Goal: Task Accomplishment & Management: Manage account settings

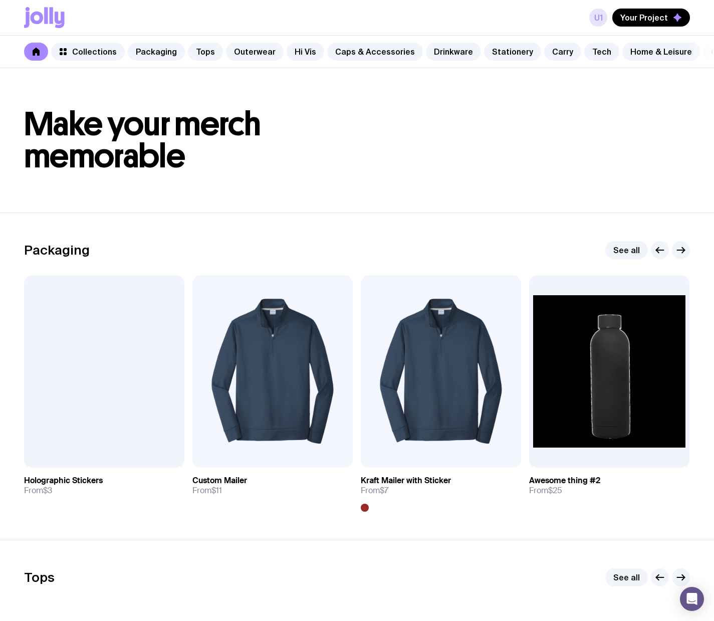
click at [596, 17] on link "u1" at bounding box center [598, 18] width 18 height 18
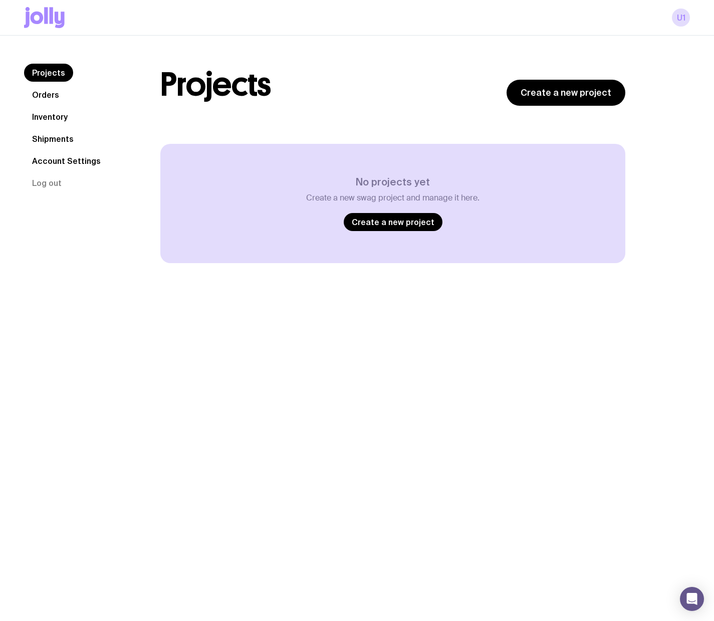
click at [55, 94] on link "Orders" at bounding box center [45, 95] width 43 height 18
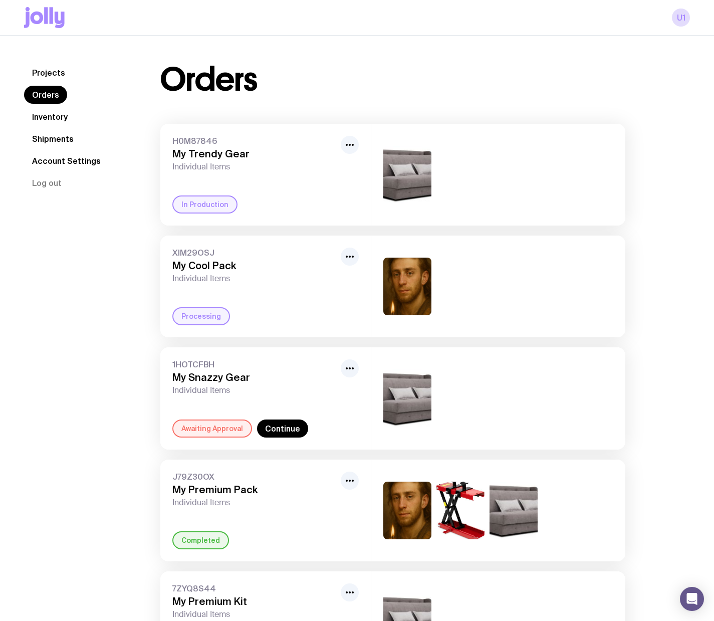
click at [186, 137] on span "H0M87846" at bounding box center [254, 141] width 164 height 10
copy span "H0M87846"
click at [39, 118] on link "Inventory" at bounding box center [50, 117] width 52 height 18
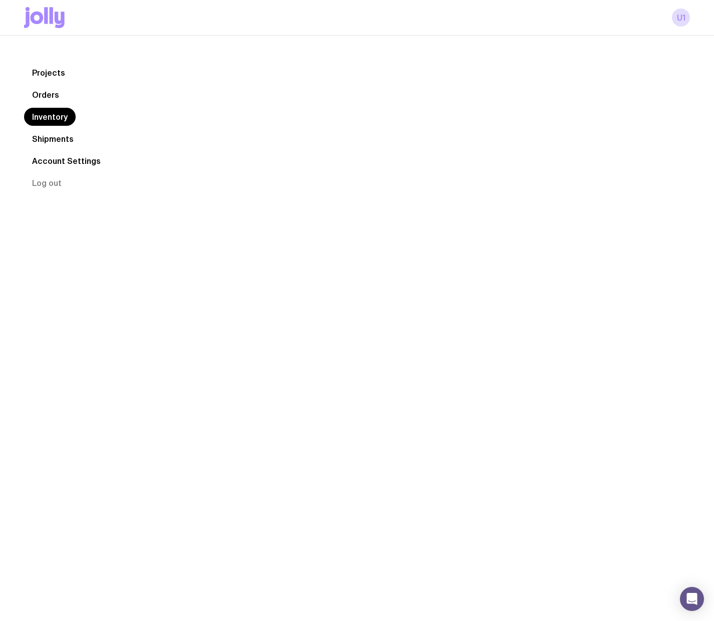
click at [44, 101] on link "Orders" at bounding box center [45, 95] width 43 height 18
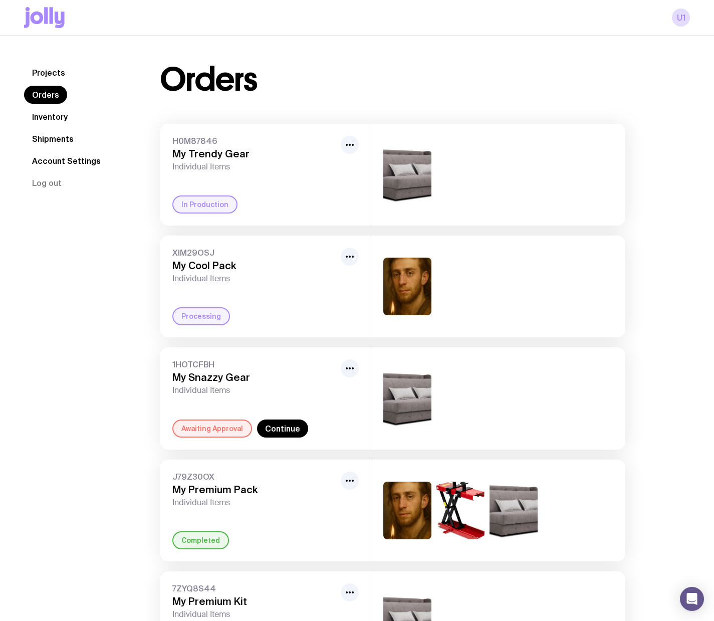
click at [46, 116] on link "Inventory" at bounding box center [50, 117] width 52 height 18
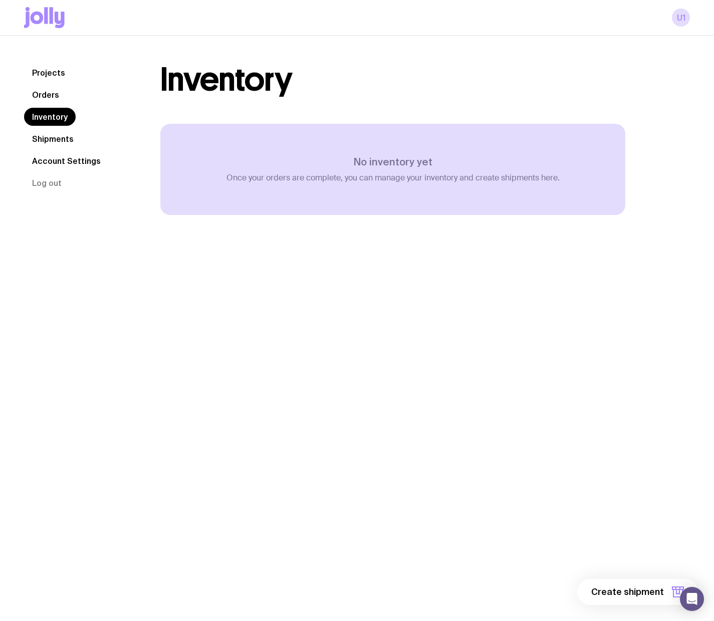
click at [53, 100] on link "Orders" at bounding box center [45, 95] width 43 height 18
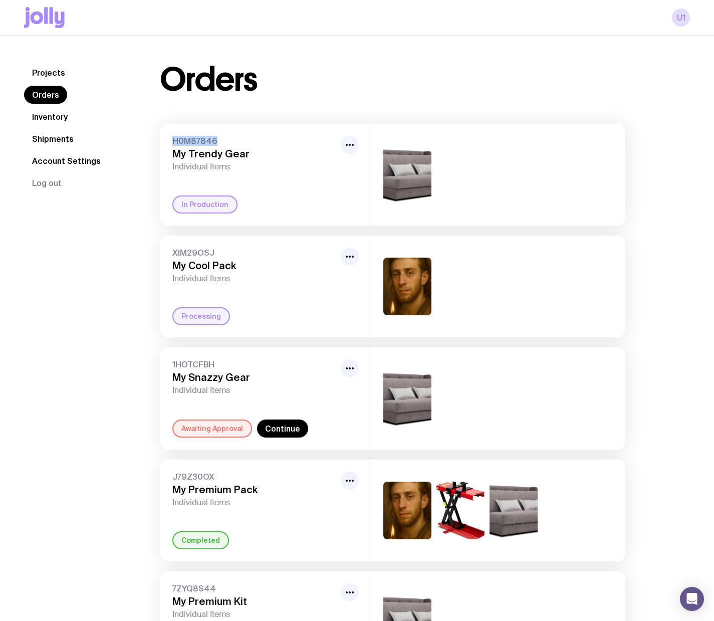
drag, startPoint x: 174, startPoint y: 139, endPoint x: 227, endPoint y: 140, distance: 53.1
click at [227, 140] on span "H0M87846" at bounding box center [254, 141] width 164 height 10
copy span "H0M87846"
click at [51, 120] on link "Inventory" at bounding box center [50, 117] width 52 height 18
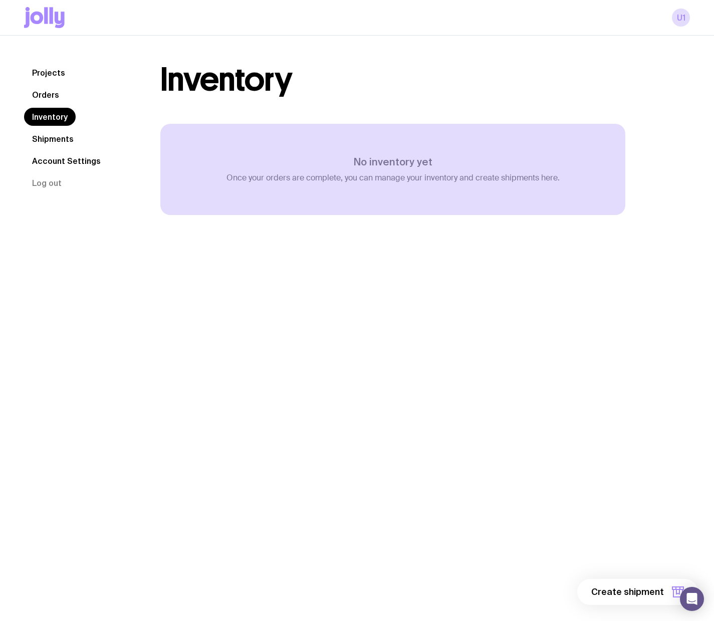
click at [55, 100] on link "Orders" at bounding box center [45, 95] width 43 height 18
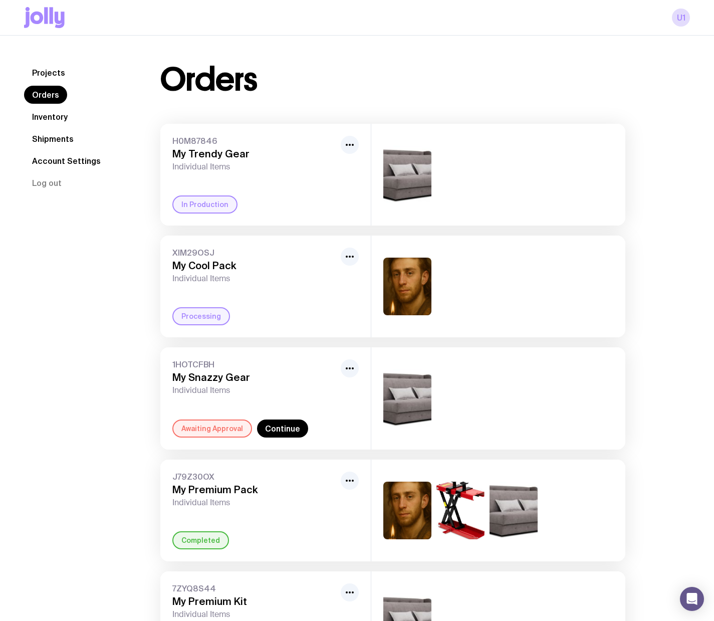
click at [182, 254] on span "XIM29OSJ" at bounding box center [254, 252] width 164 height 10
copy span "XIM29OSJ"
click at [201, 365] on span "1HOTCFBH" at bounding box center [254, 364] width 164 height 10
drag, startPoint x: 201, startPoint y: 365, endPoint x: 234, endPoint y: 363, distance: 33.6
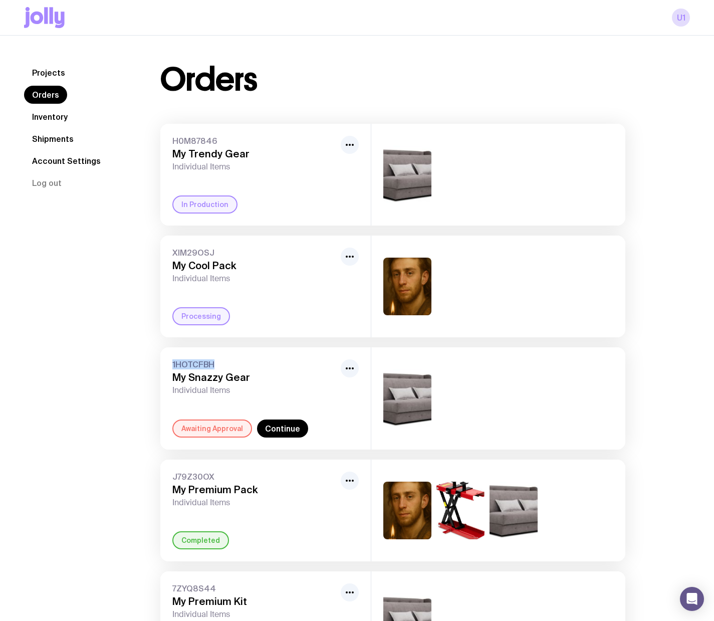
click at [201, 364] on span "1HOTCFBH" at bounding box center [254, 364] width 164 height 10
copy span "1HOTCFBH"
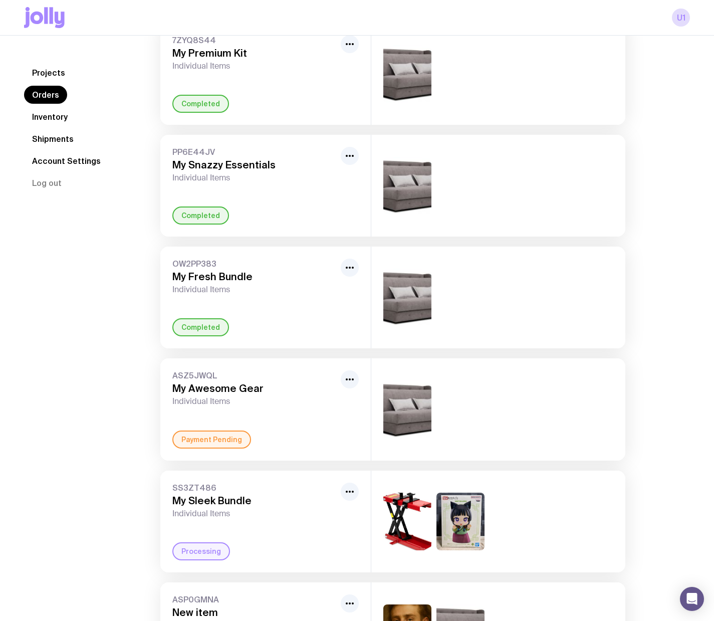
scroll to position [639, 0]
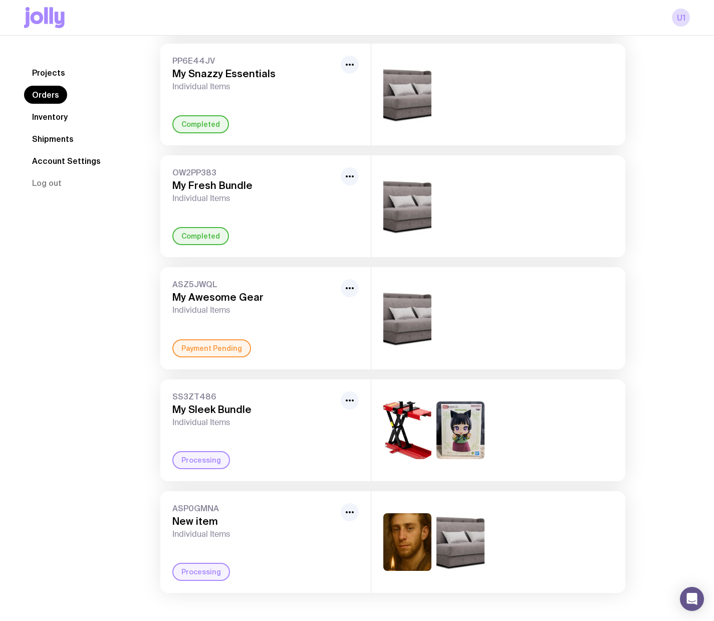
click at [183, 392] on span "SS3ZT486" at bounding box center [254, 396] width 164 height 10
copy span "SS3ZT486"
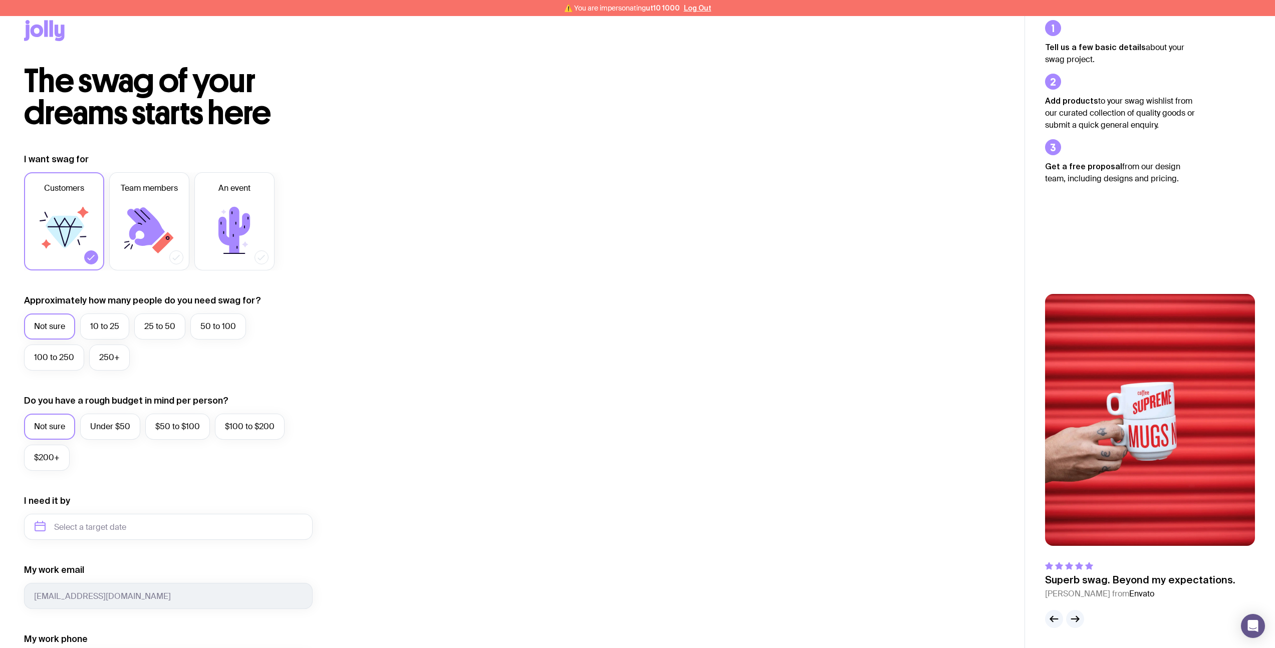
scroll to position [16, 0]
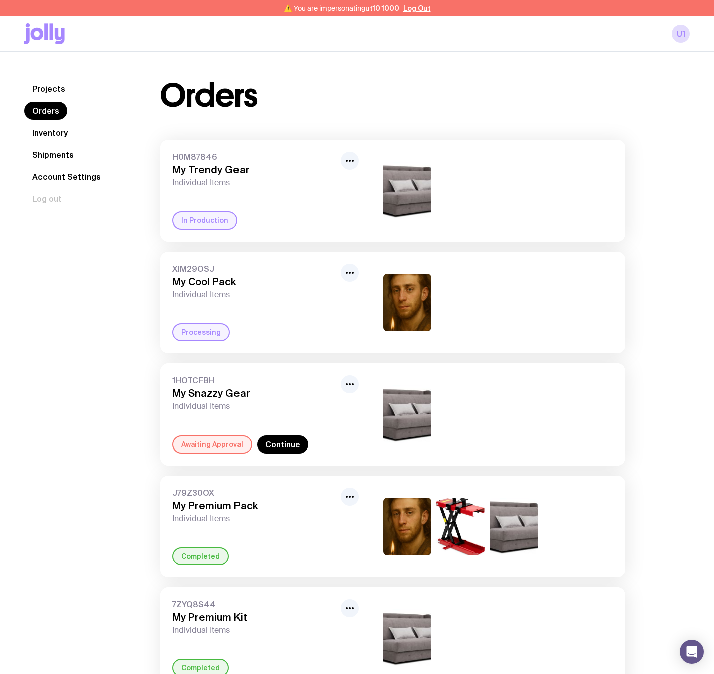
click at [634, 343] on div "Orders H0M87846 My Trendy Gear Individual Items In Production XIM29OSJ My Cool …" at bounding box center [392, 664] width 513 height 1168
click at [43, 88] on link "Projects" at bounding box center [48, 89] width 49 height 18
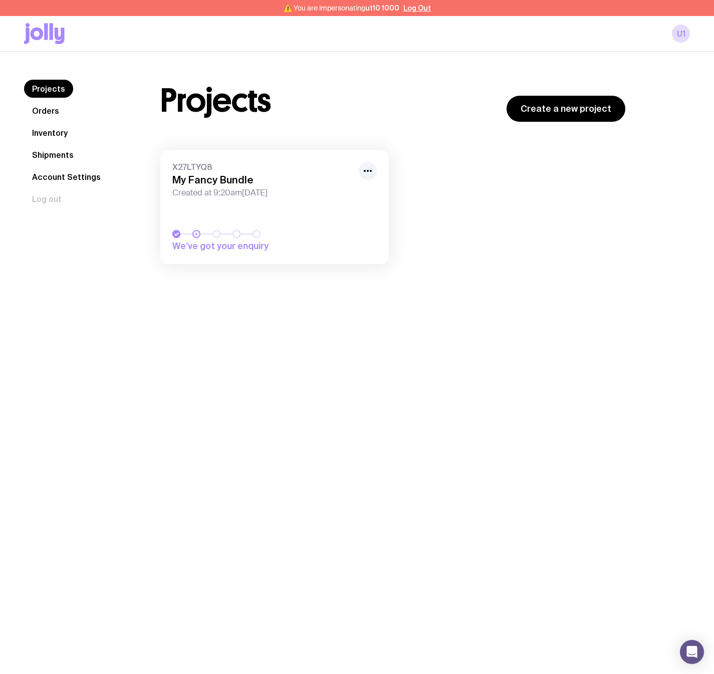
click at [55, 118] on link "Orders" at bounding box center [45, 111] width 43 height 18
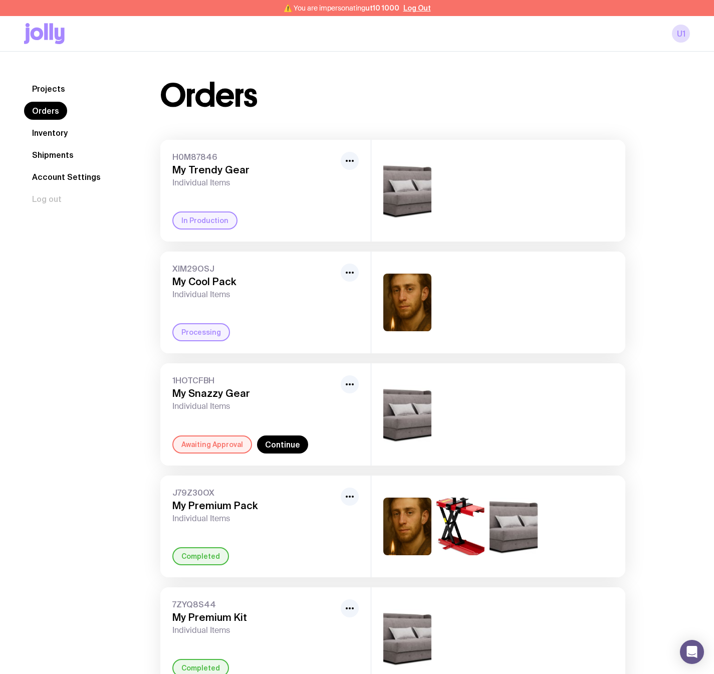
click at [66, 89] on link "Projects" at bounding box center [48, 89] width 49 height 18
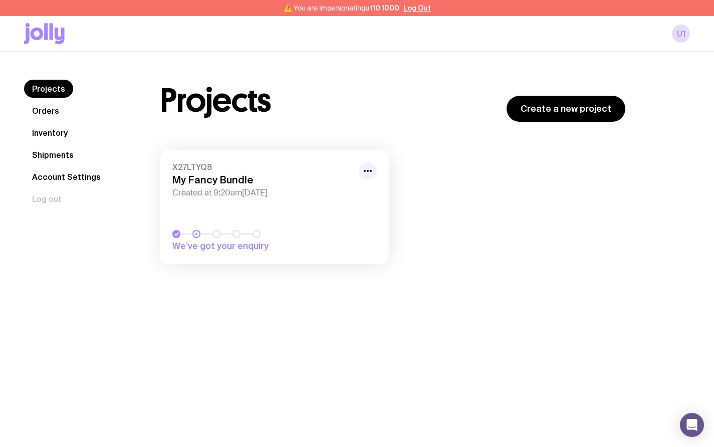
click at [50, 112] on link "Orders" at bounding box center [45, 111] width 43 height 18
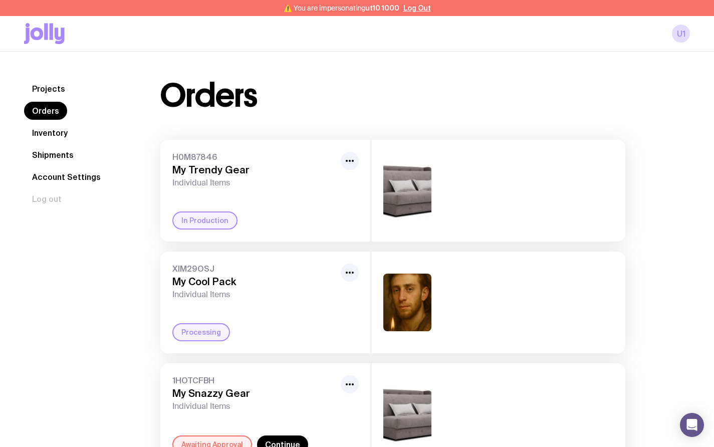
click at [54, 93] on link "Projects" at bounding box center [48, 89] width 49 height 18
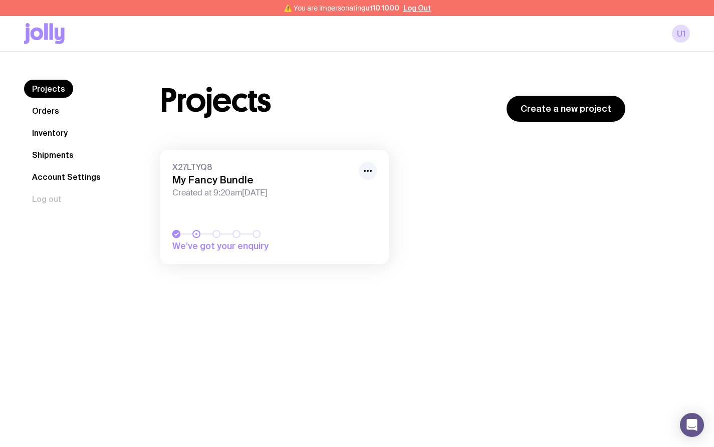
click at [51, 111] on link "Orders" at bounding box center [45, 111] width 43 height 18
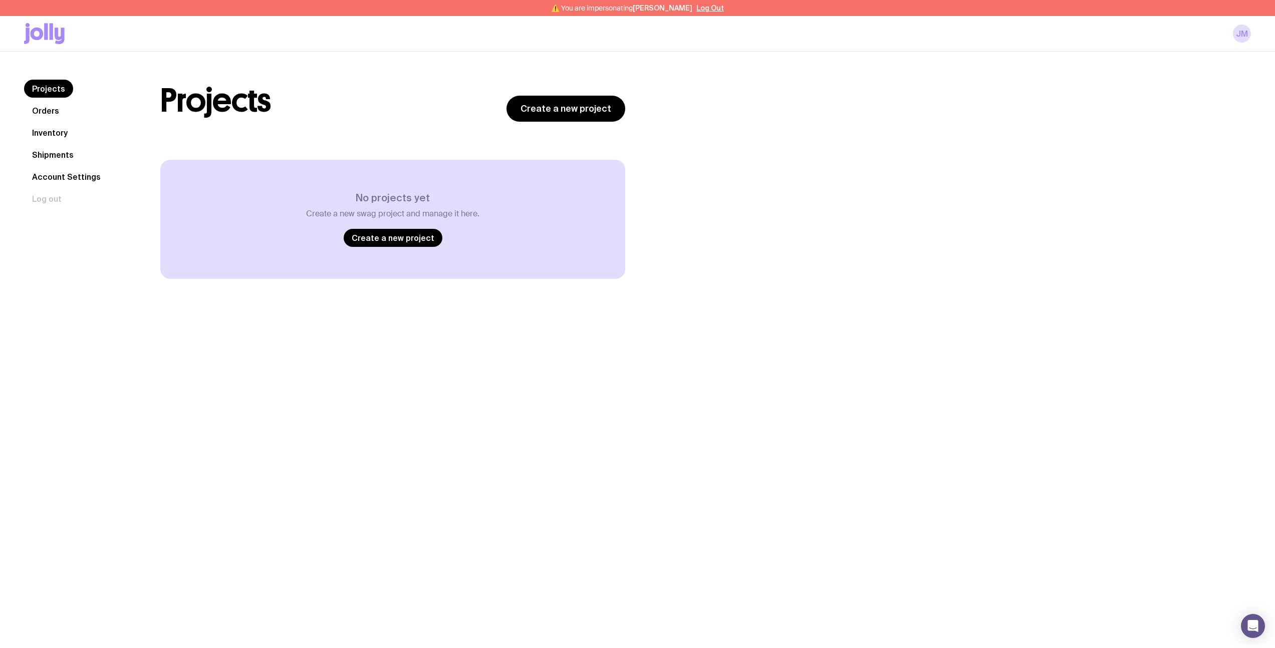
drag, startPoint x: 13, startPoint y: 111, endPoint x: 21, endPoint y: 107, distance: 9.6
click at [13, 111] on div "Projects Orders Inventory Shipments Account Settings Log out Projects Orders In…" at bounding box center [637, 179] width 1275 height 255
click at [34, 109] on link "Orders" at bounding box center [45, 111] width 43 height 18
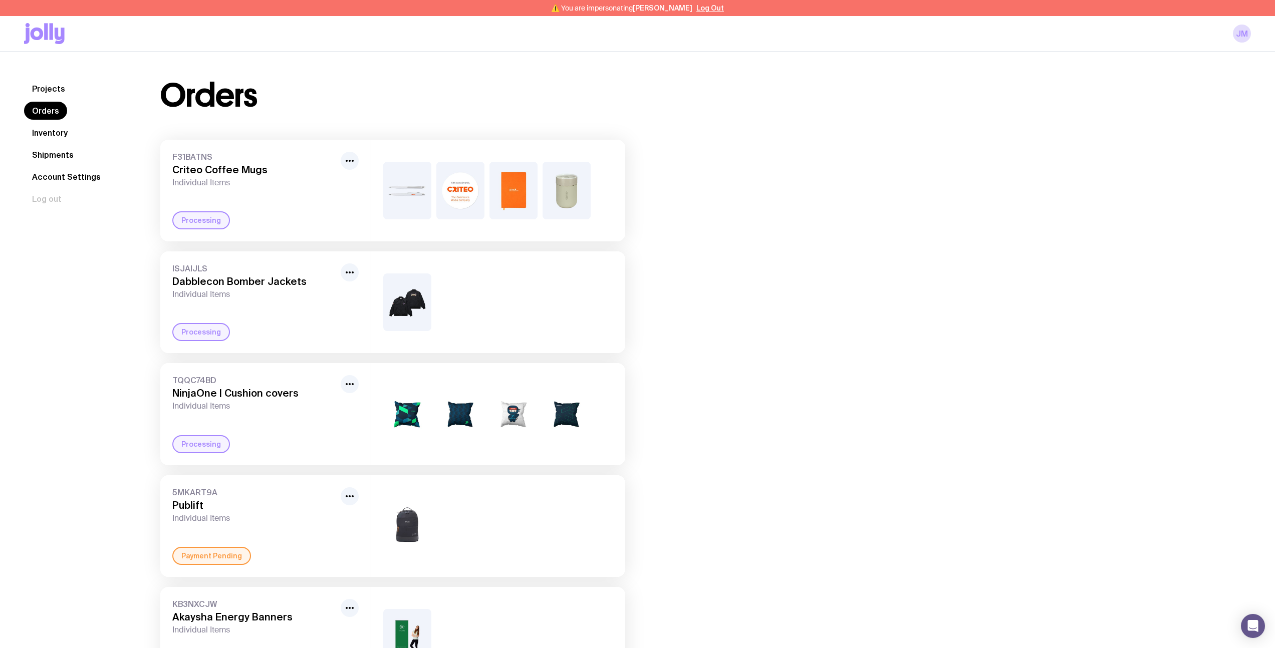
click at [191, 157] on span "F31BATNS" at bounding box center [254, 157] width 164 height 10
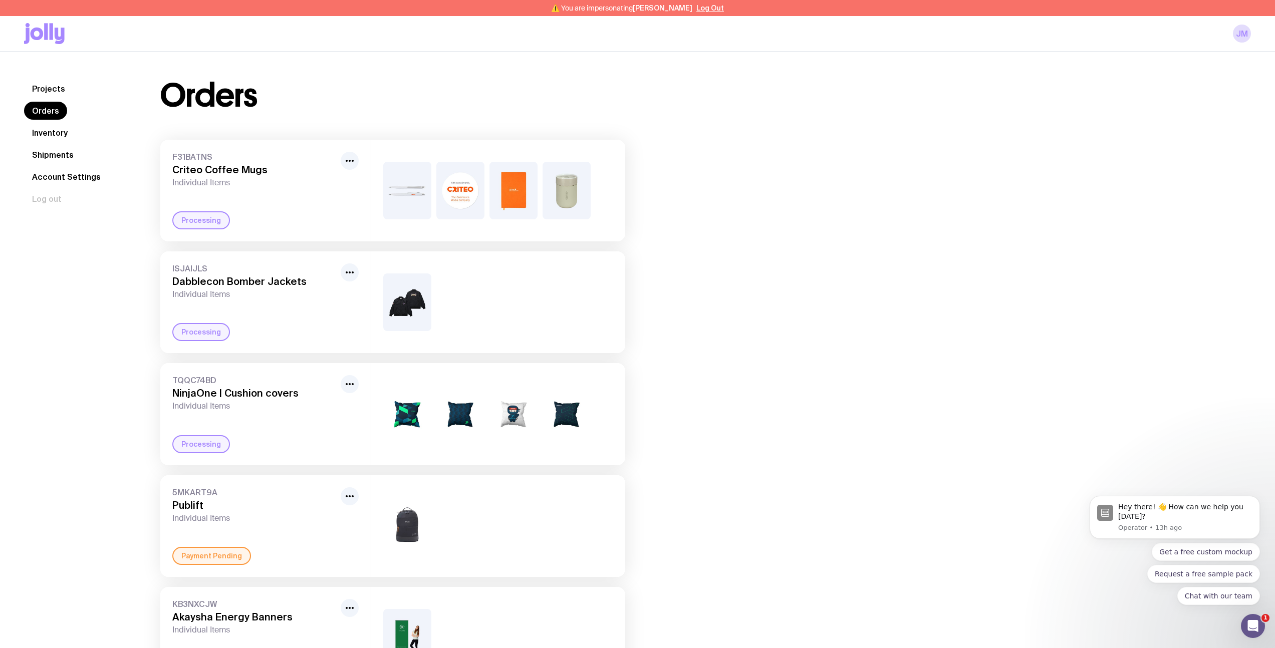
click at [200, 160] on span "F31BATNS" at bounding box center [254, 157] width 164 height 10
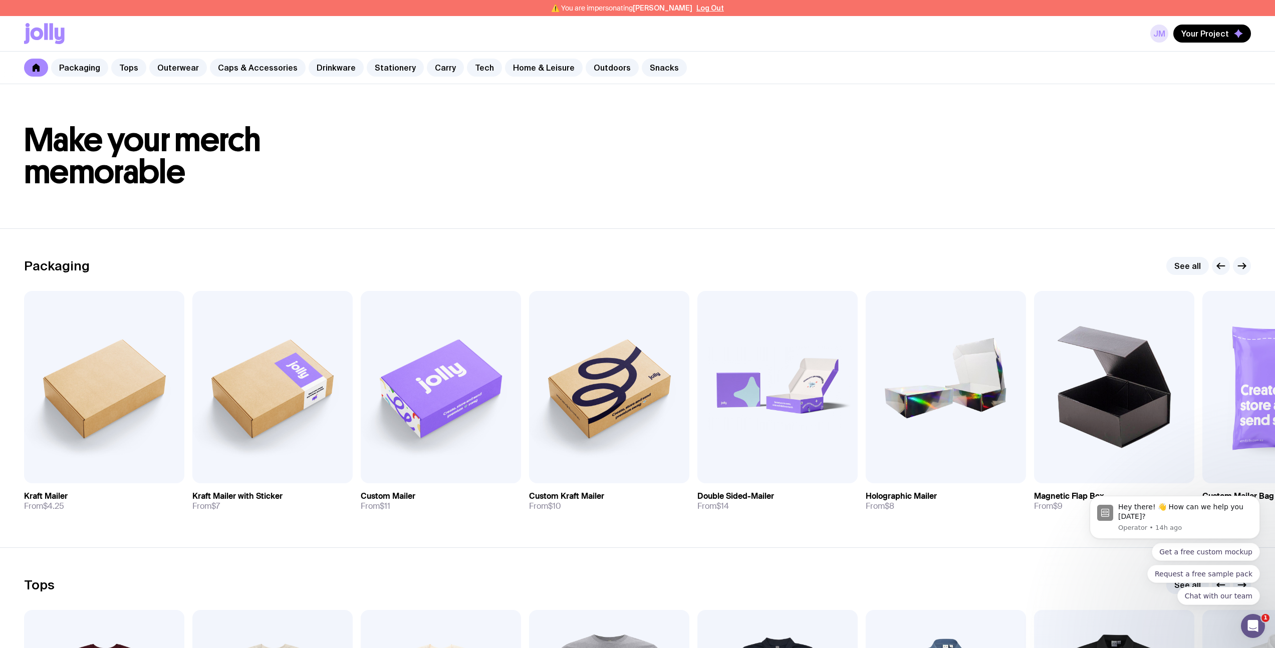
click at [1160, 35] on link "JM" at bounding box center [1159, 34] width 18 height 18
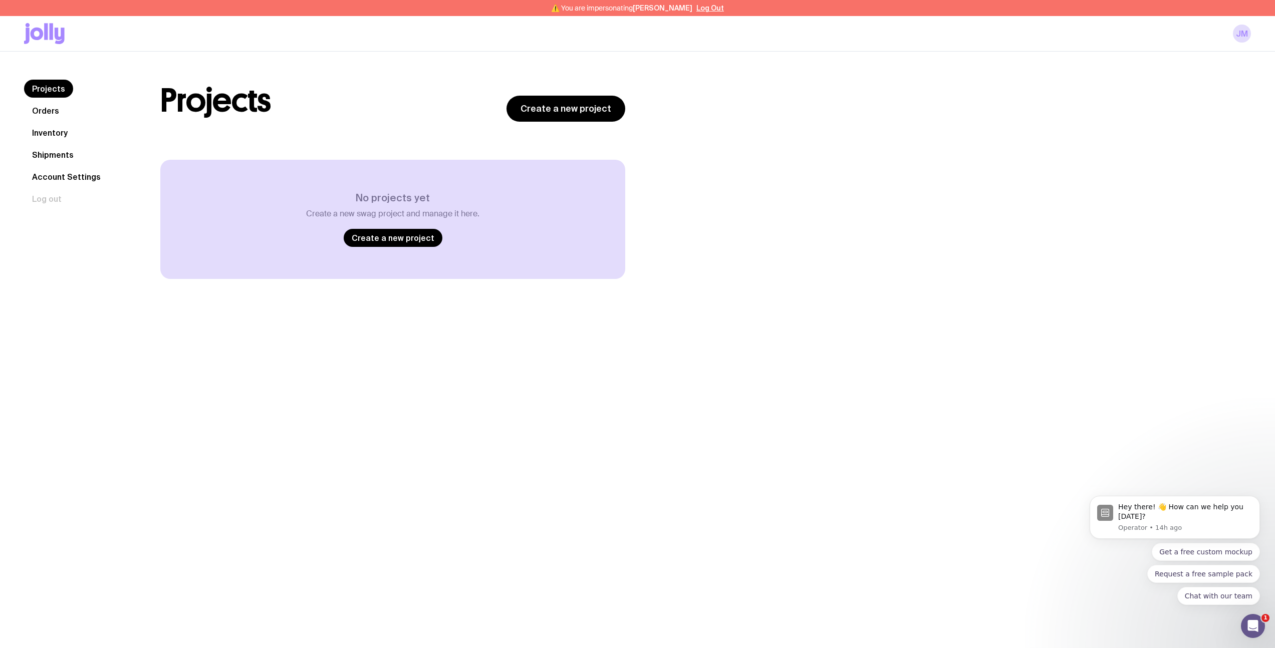
click at [58, 111] on link "Orders" at bounding box center [45, 111] width 43 height 18
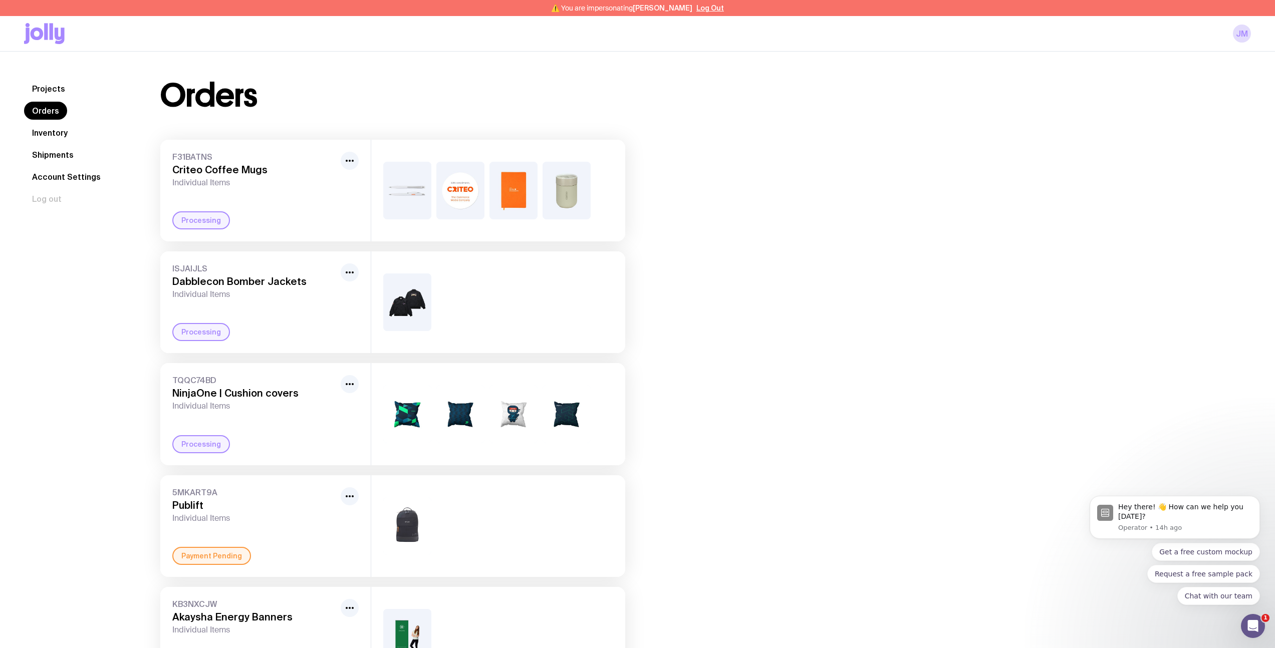
click at [200, 152] on span "F31BATNS" at bounding box center [254, 157] width 164 height 10
copy span "F31BATNS"
click at [189, 269] on span "ISJAIJLS" at bounding box center [254, 268] width 164 height 10
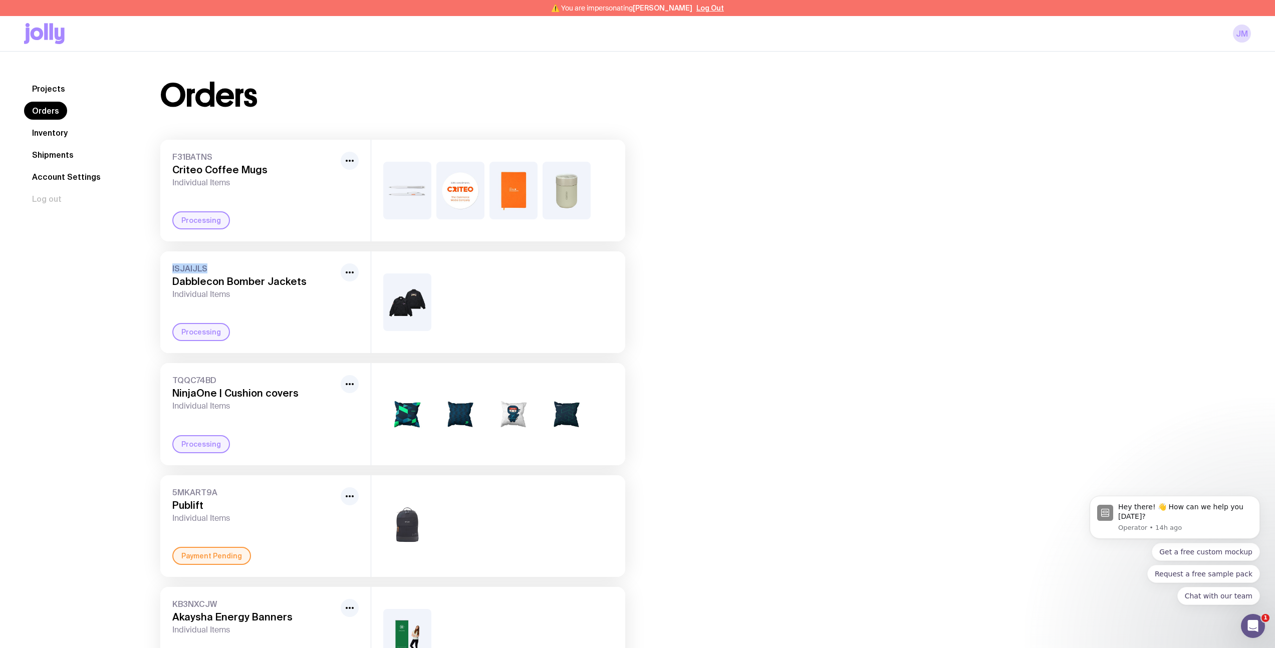
copy span "ISJAIJLS"
click at [202, 380] on span "TQQC74BD" at bounding box center [254, 380] width 164 height 10
copy span "TQQC74BD"
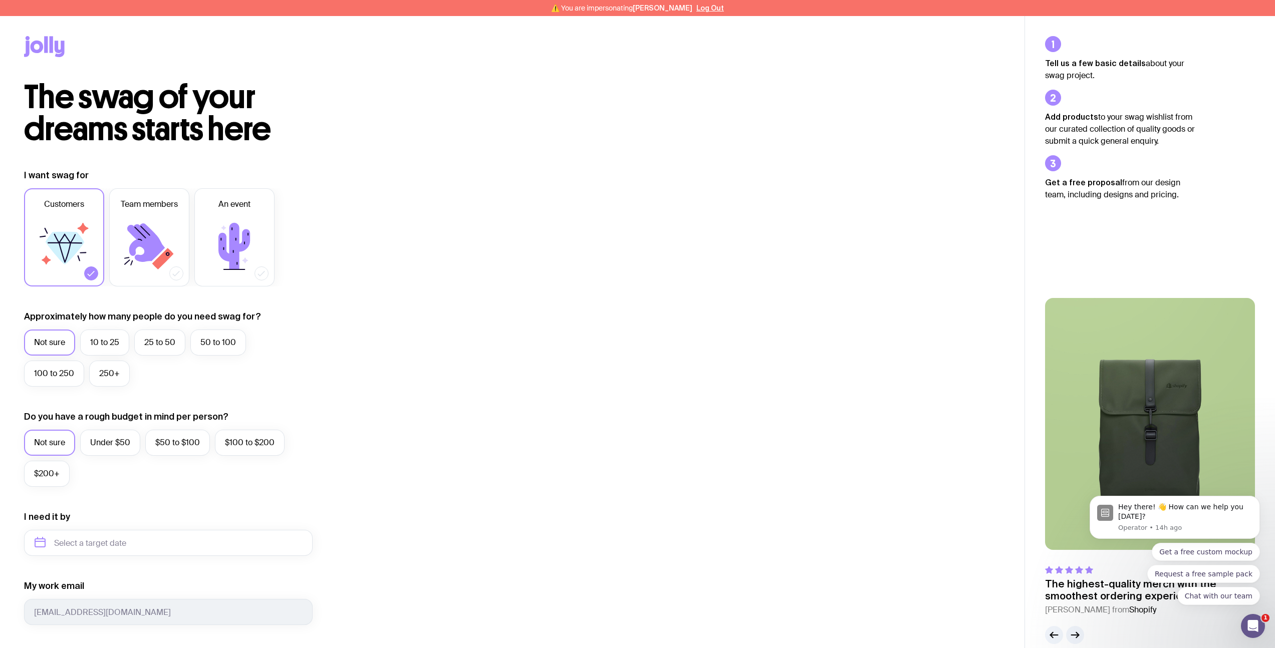
click at [46, 47] on icon at bounding box center [46, 44] width 4 height 17
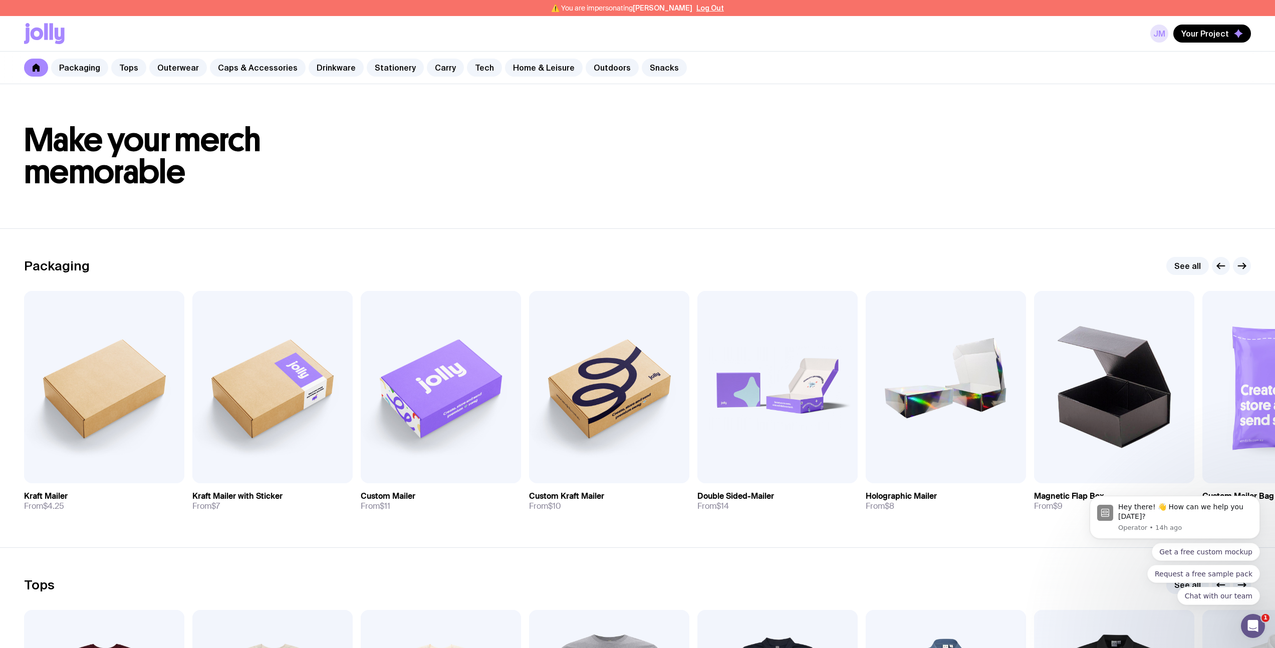
click at [1167, 36] on link "JM" at bounding box center [1159, 34] width 18 height 18
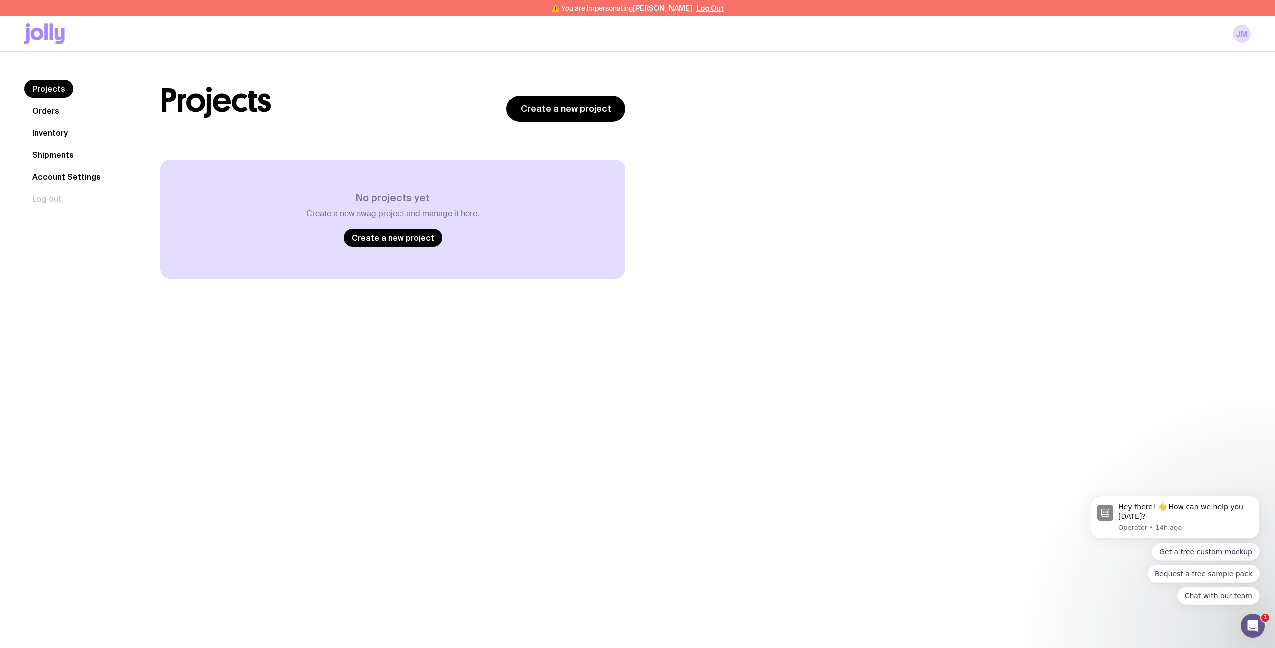
click at [54, 115] on link "Orders" at bounding box center [45, 111] width 43 height 18
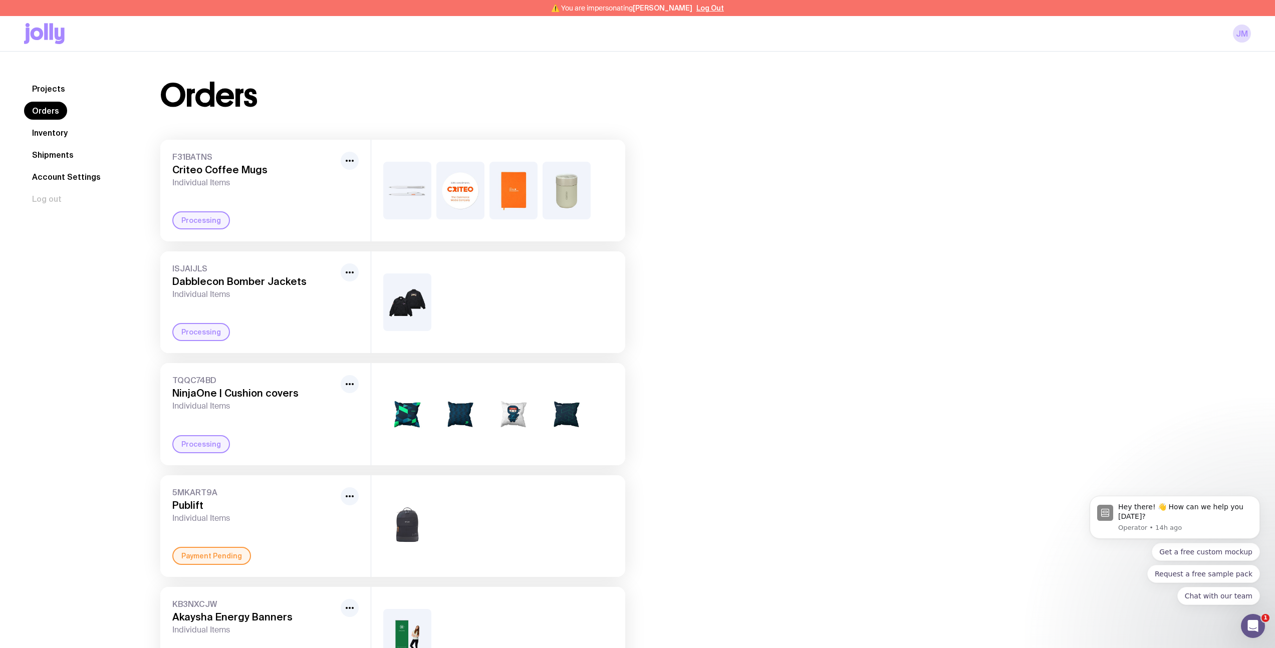
click at [41, 41] on icon at bounding box center [44, 33] width 41 height 21
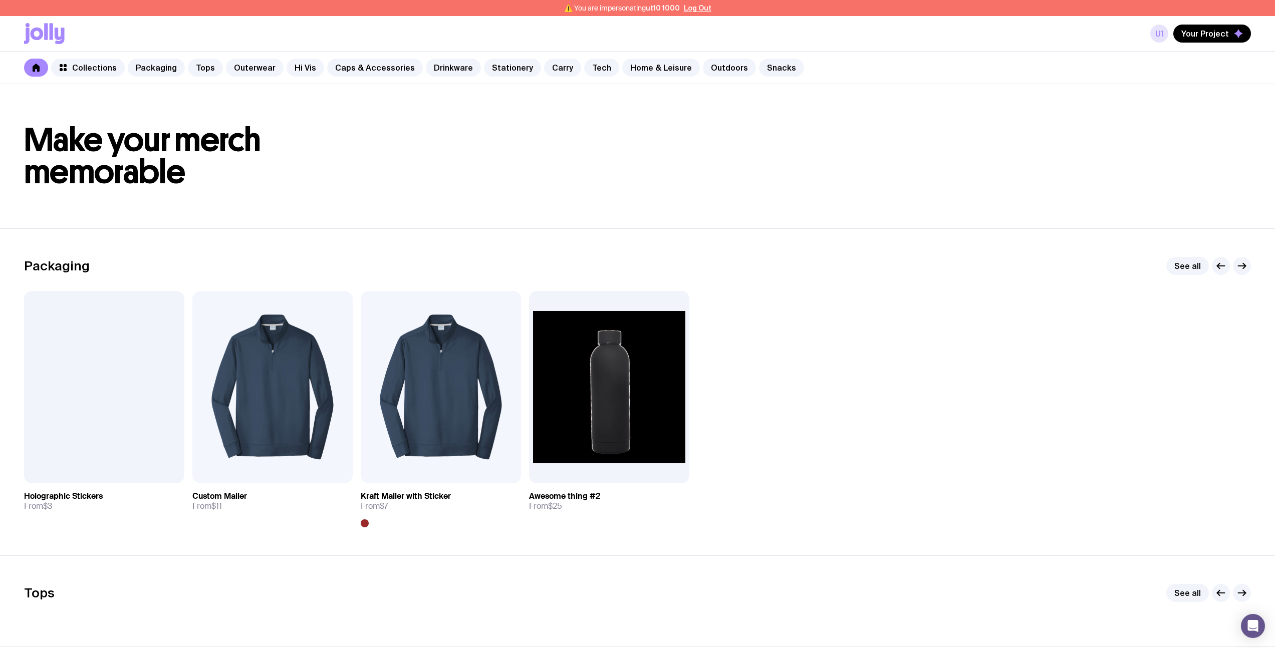
click at [1162, 38] on link "u1" at bounding box center [1159, 34] width 18 height 18
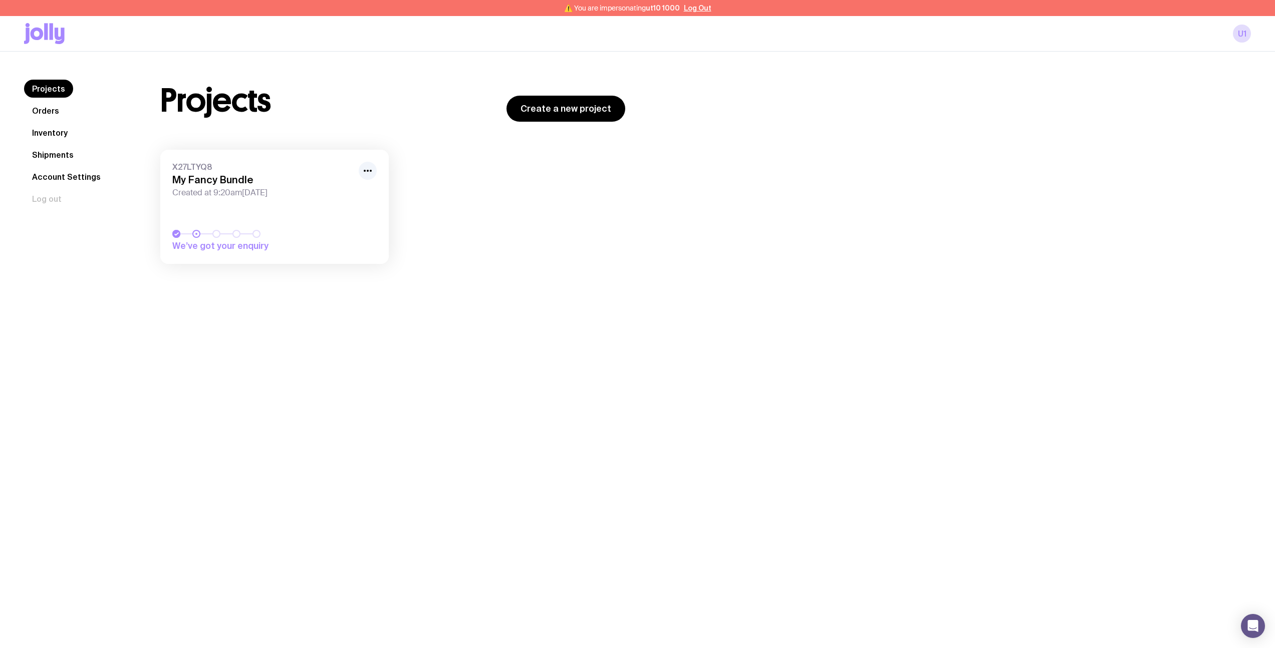
click at [60, 113] on link "Orders" at bounding box center [45, 111] width 43 height 18
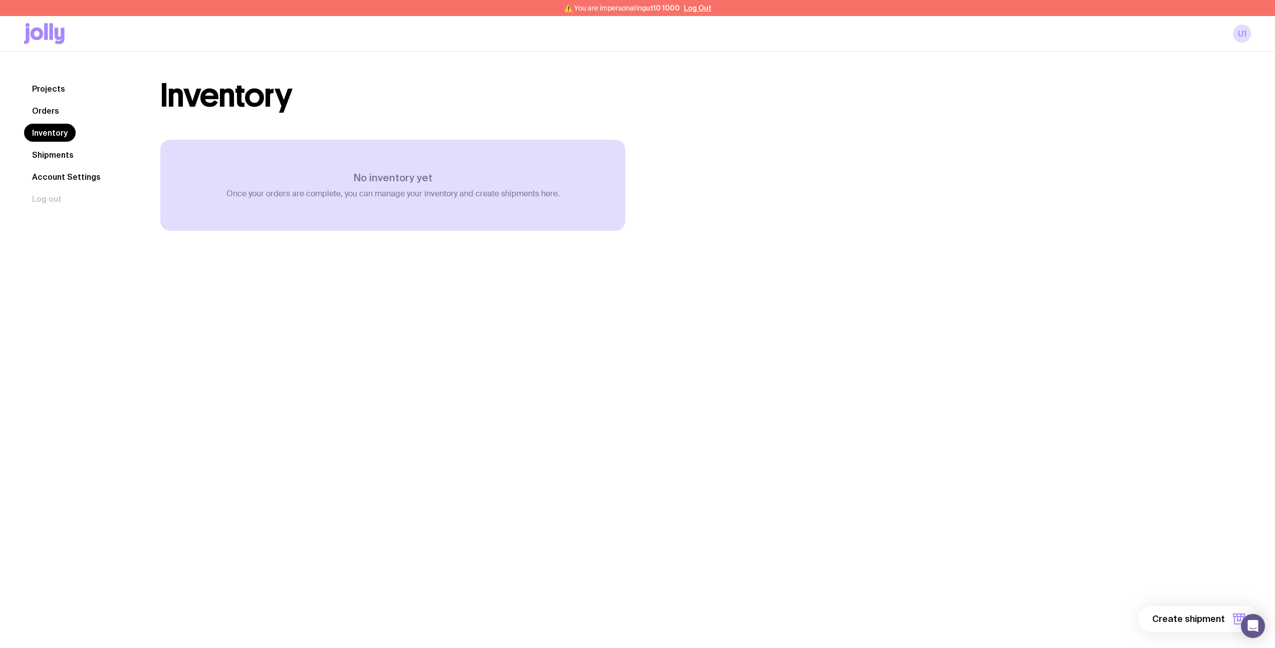
click at [50, 108] on link "Orders" at bounding box center [45, 111] width 43 height 18
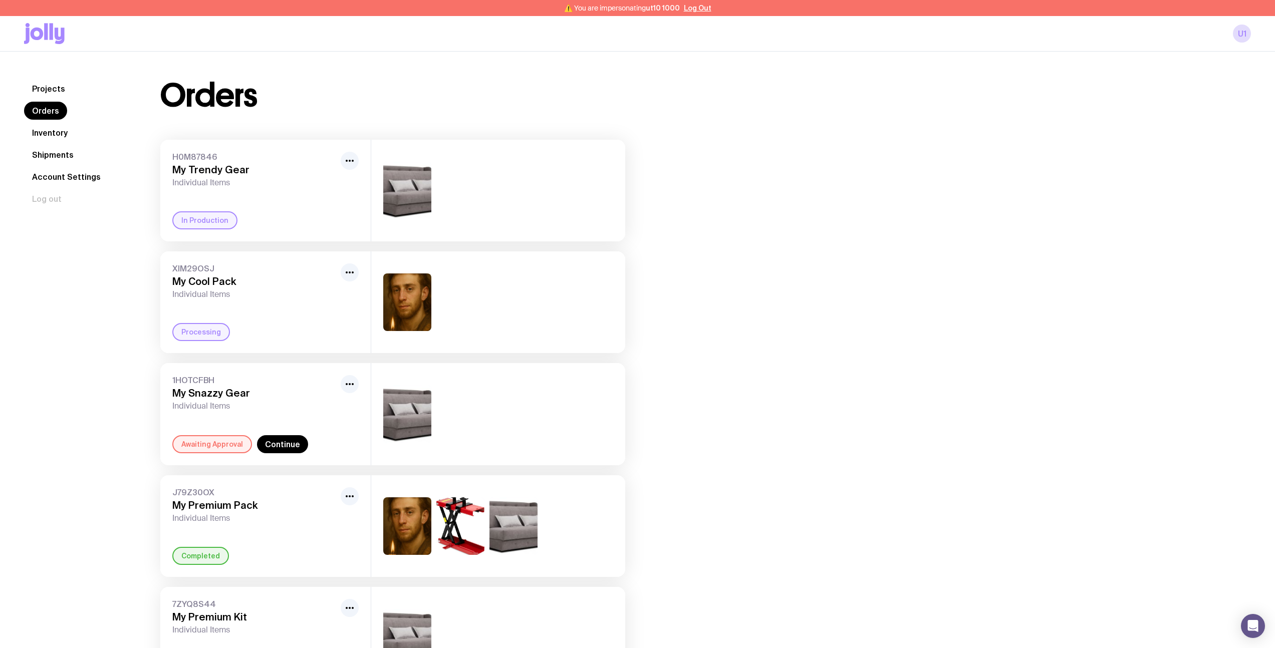
click at [61, 88] on link "Projects" at bounding box center [48, 89] width 49 height 18
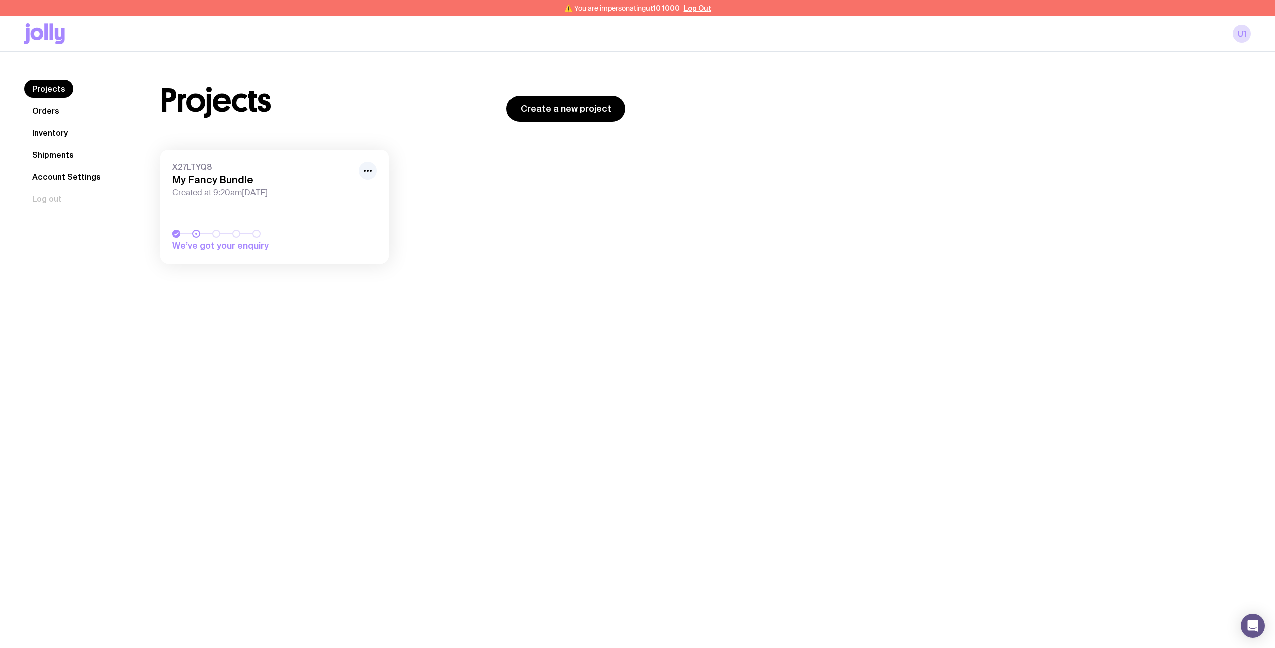
click at [62, 105] on link "Orders" at bounding box center [45, 111] width 43 height 18
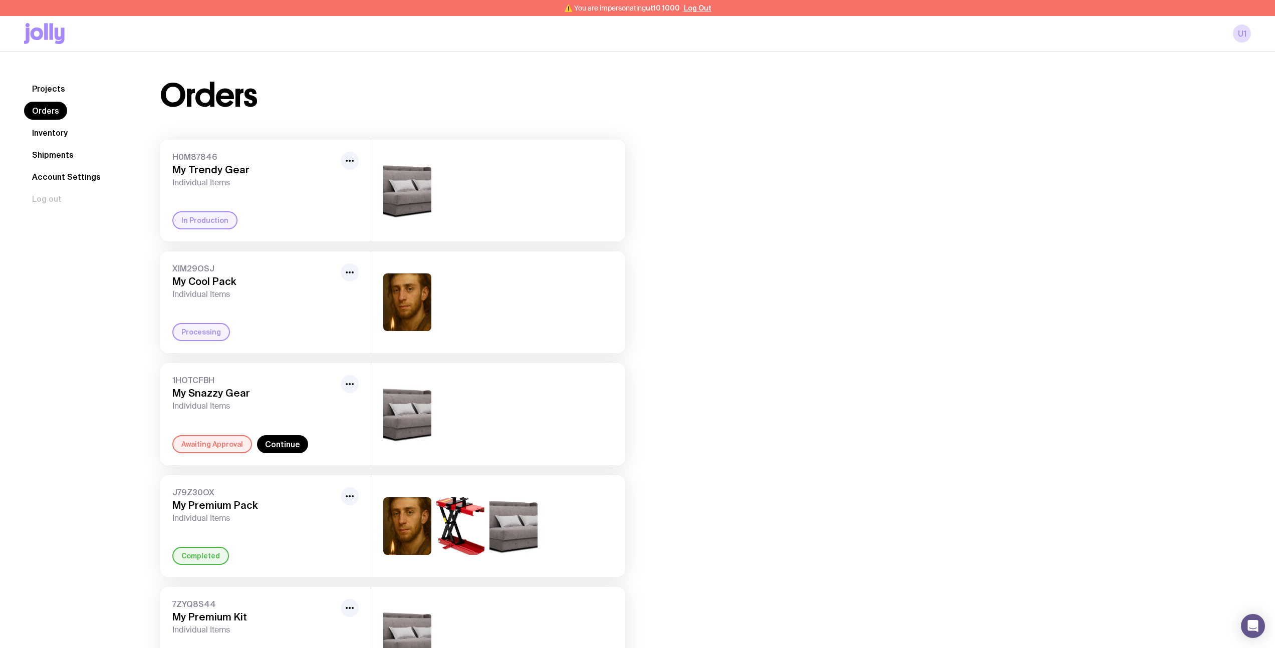
click at [68, 142] on nav "Projects Orders Inventory Shipments Account Settings Log out" at bounding box center [80, 144] width 112 height 128
click at [69, 137] on link "Inventory" at bounding box center [50, 133] width 52 height 18
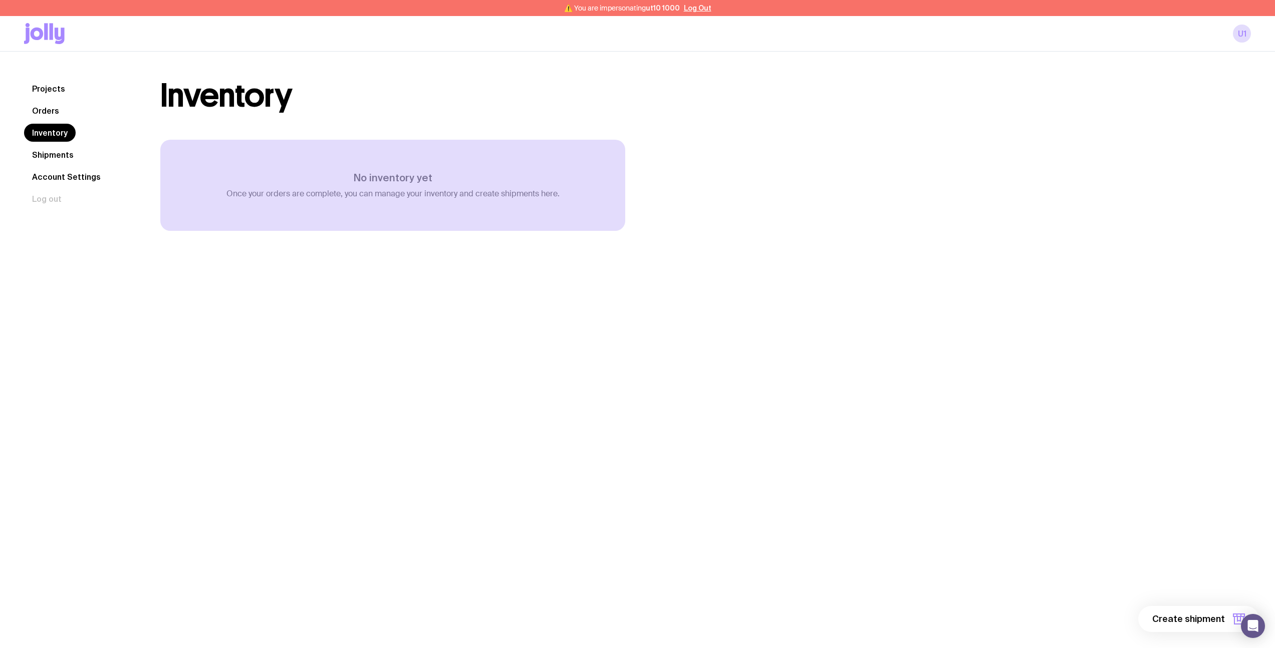
click at [65, 112] on link "Orders" at bounding box center [45, 111] width 43 height 18
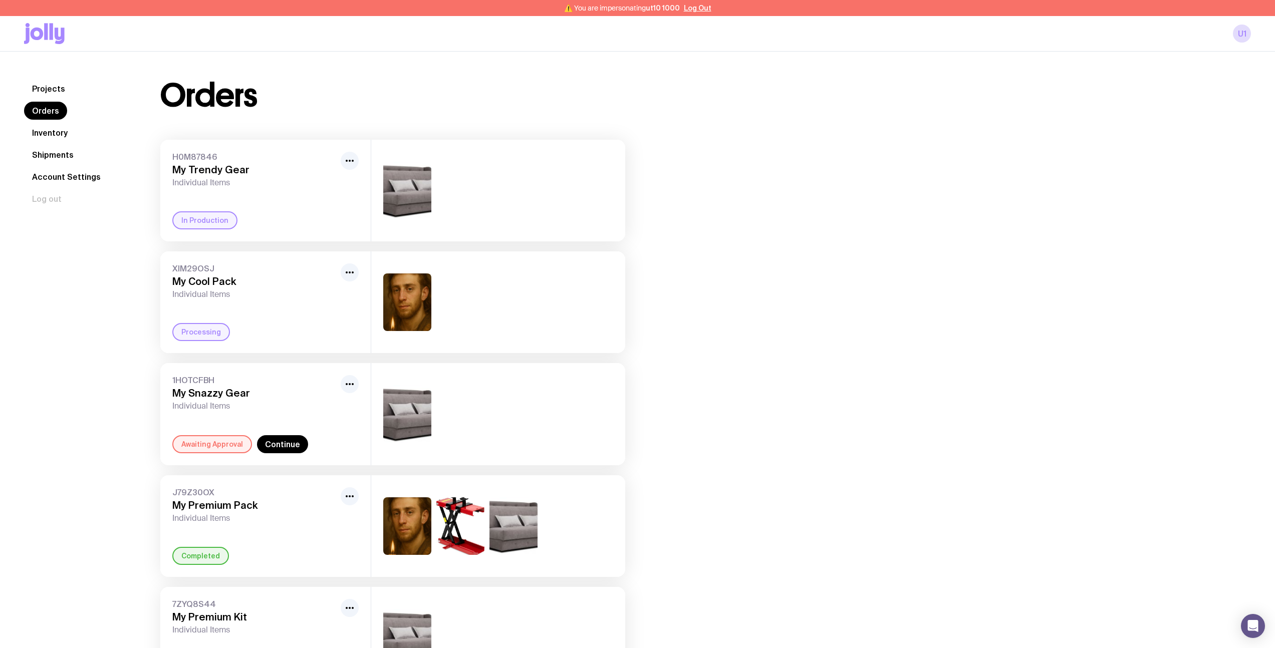
click at [185, 156] on span "H0M87846" at bounding box center [254, 157] width 164 height 10
click at [55, 90] on link "Projects" at bounding box center [48, 89] width 49 height 18
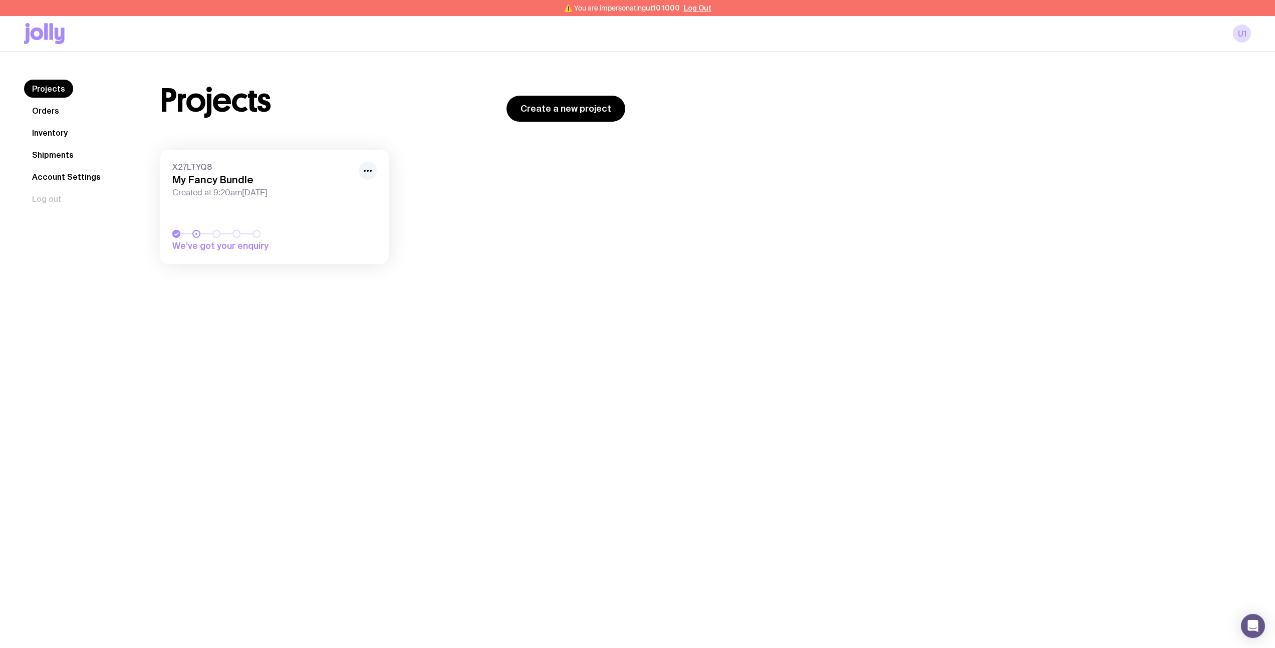
click at [51, 110] on link "Orders" at bounding box center [45, 111] width 43 height 18
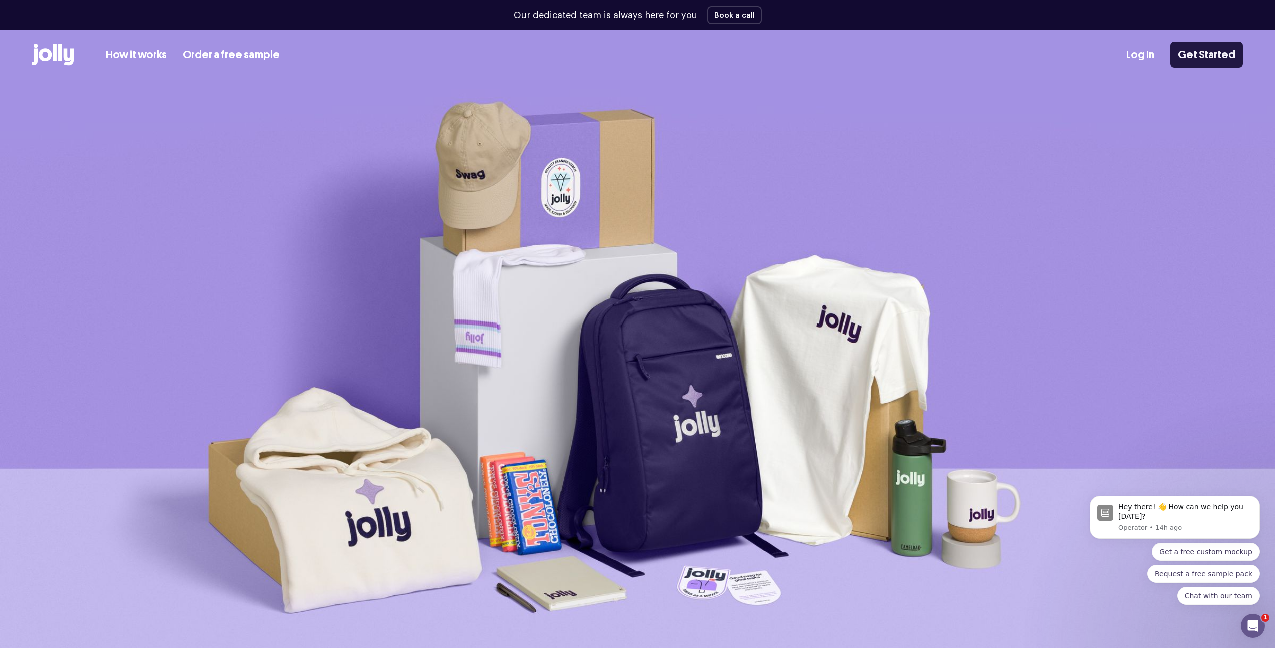
click at [1188, 64] on link "Get Started" at bounding box center [1206, 55] width 73 height 26
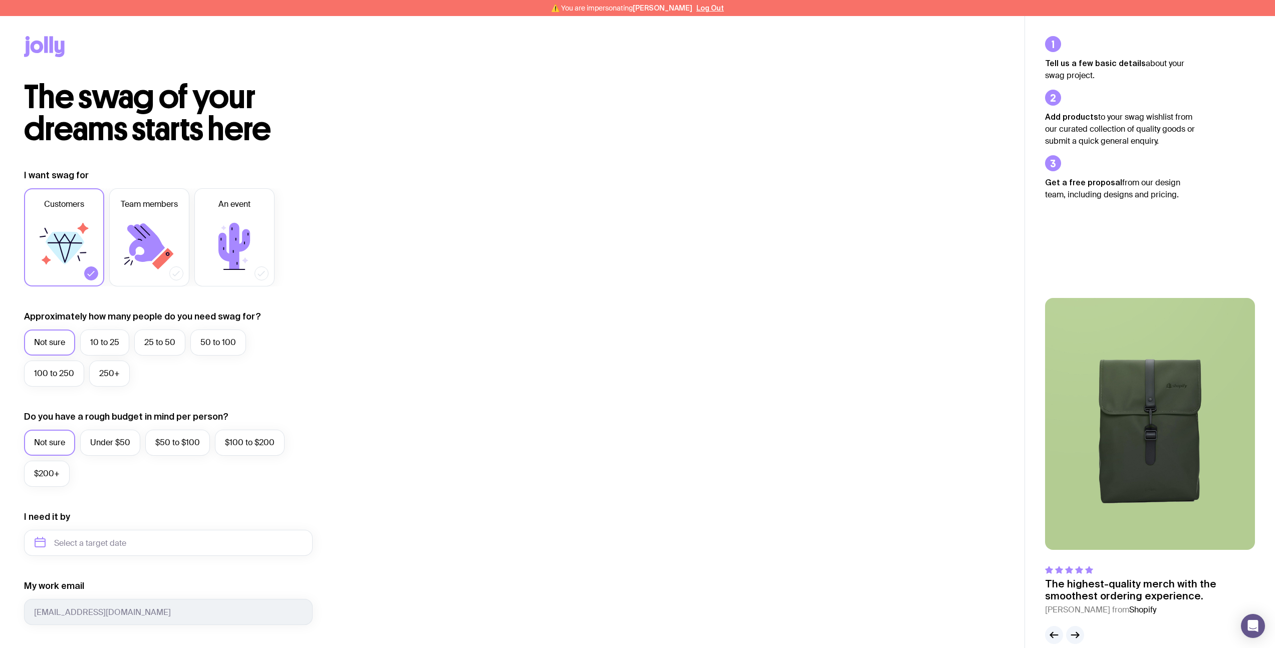
click at [49, 41] on icon at bounding box center [44, 46] width 41 height 21
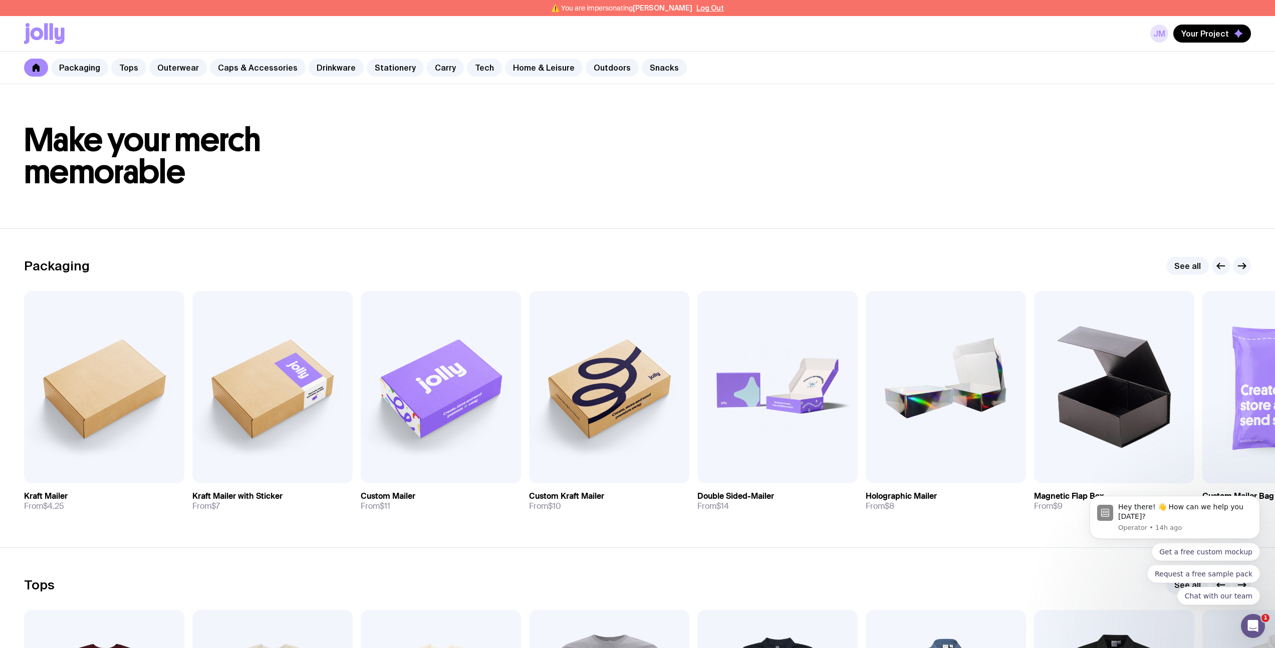
click at [1160, 29] on link "JM" at bounding box center [1159, 34] width 18 height 18
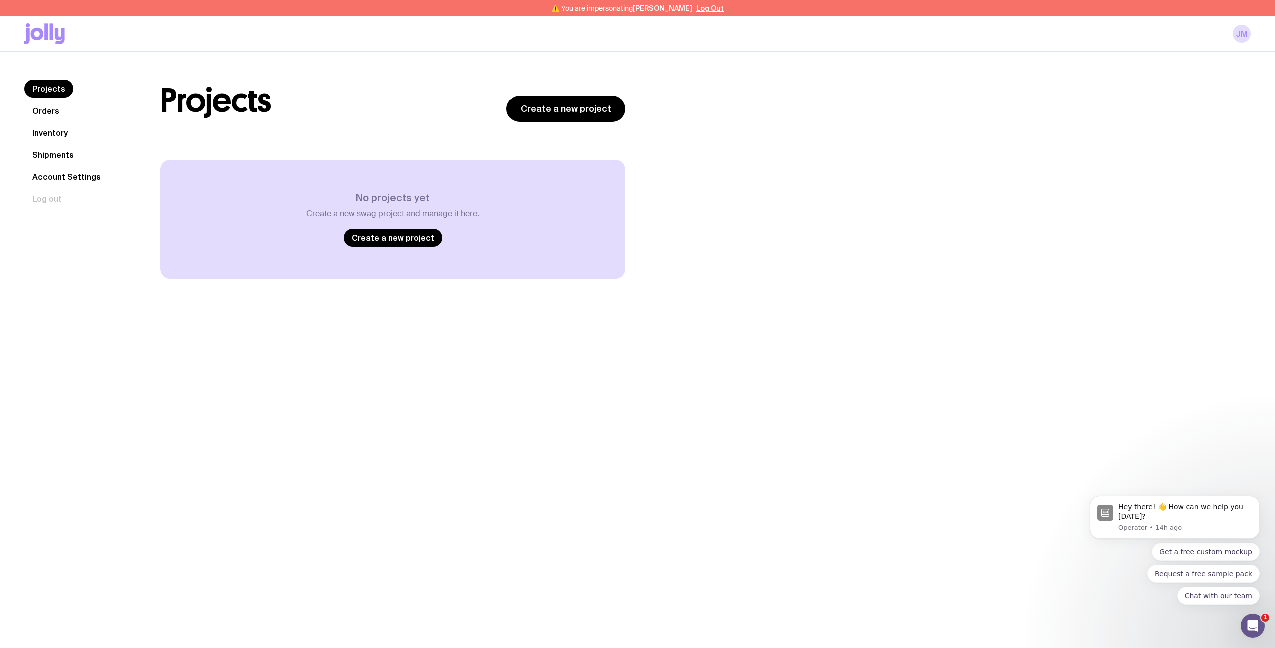
click at [47, 108] on link "Orders" at bounding box center [45, 111] width 43 height 18
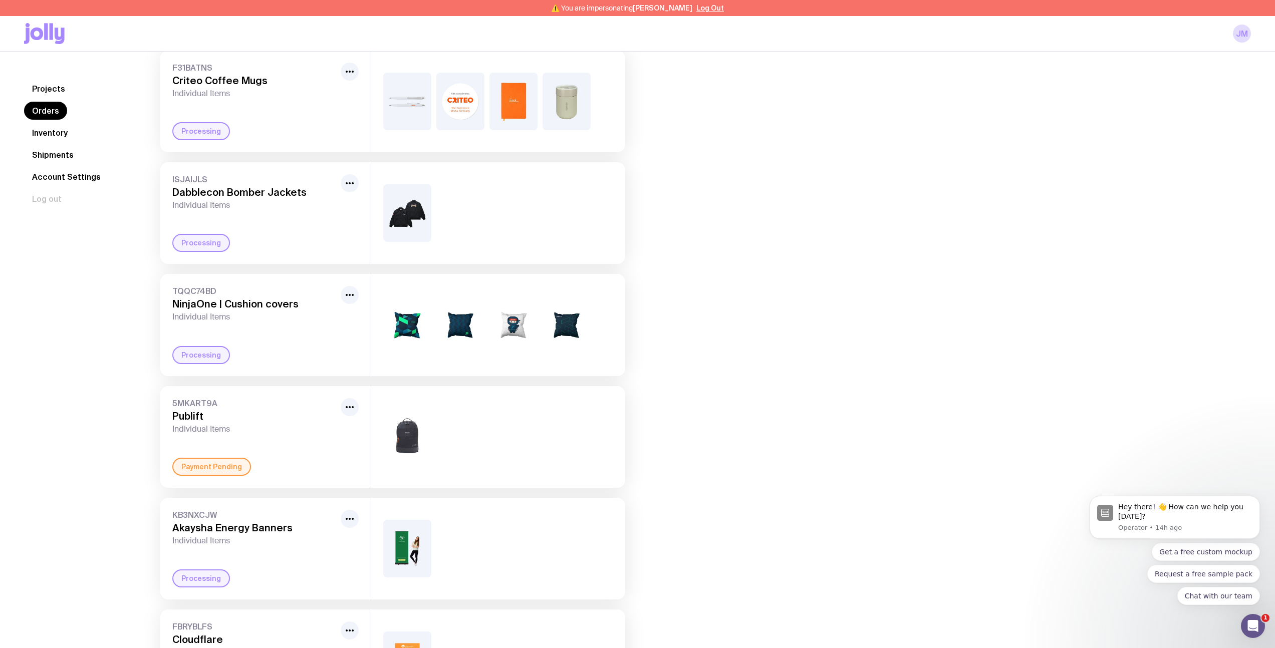
scroll to position [54, 0]
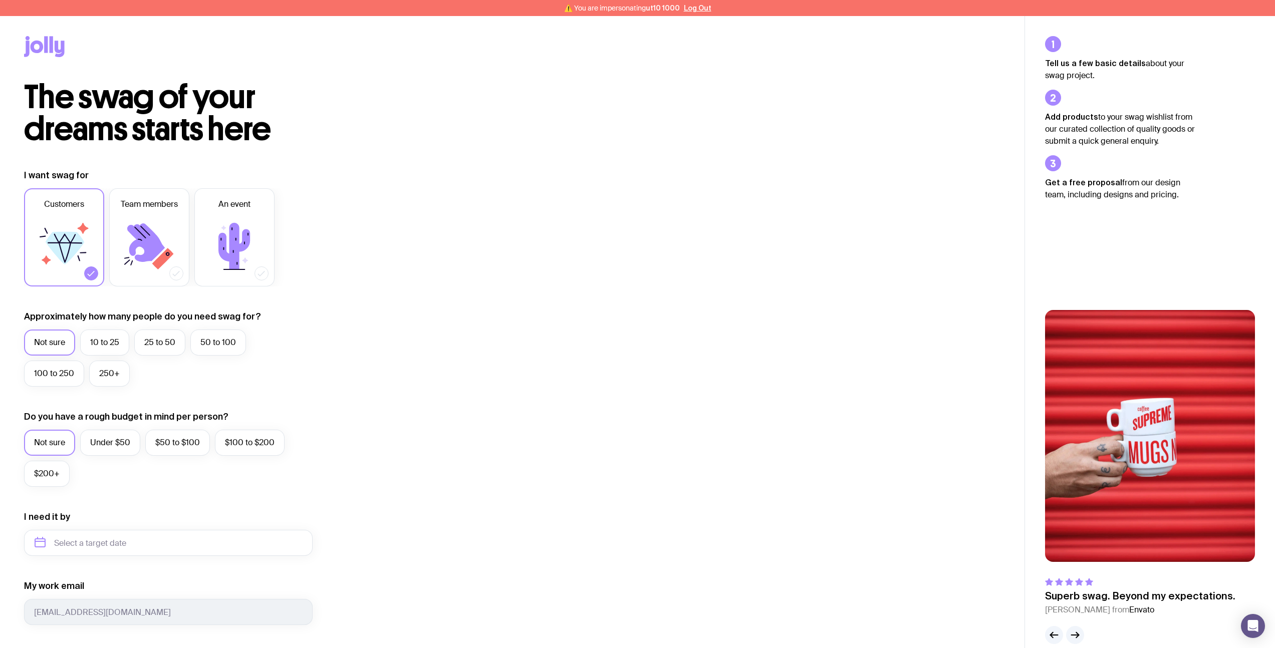
click at [37, 43] on icon at bounding box center [37, 47] width 13 height 13
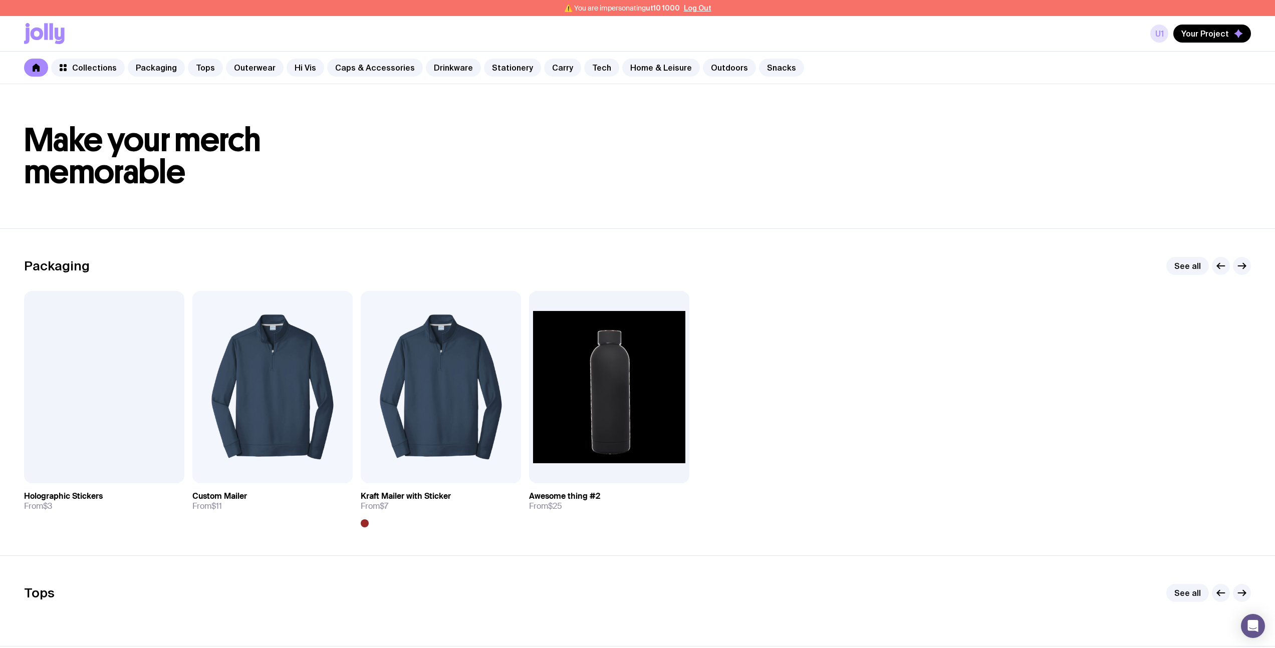
click at [1168, 34] on link "u1" at bounding box center [1159, 34] width 18 height 18
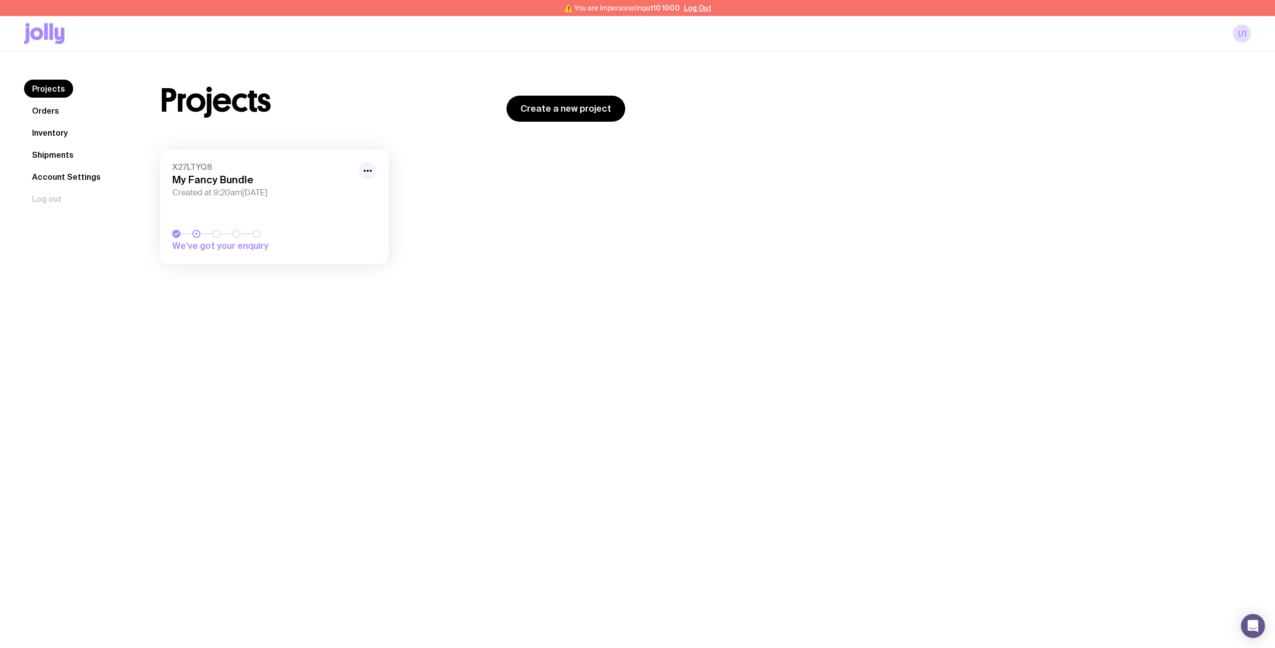
click at [41, 109] on link "Orders" at bounding box center [45, 111] width 43 height 18
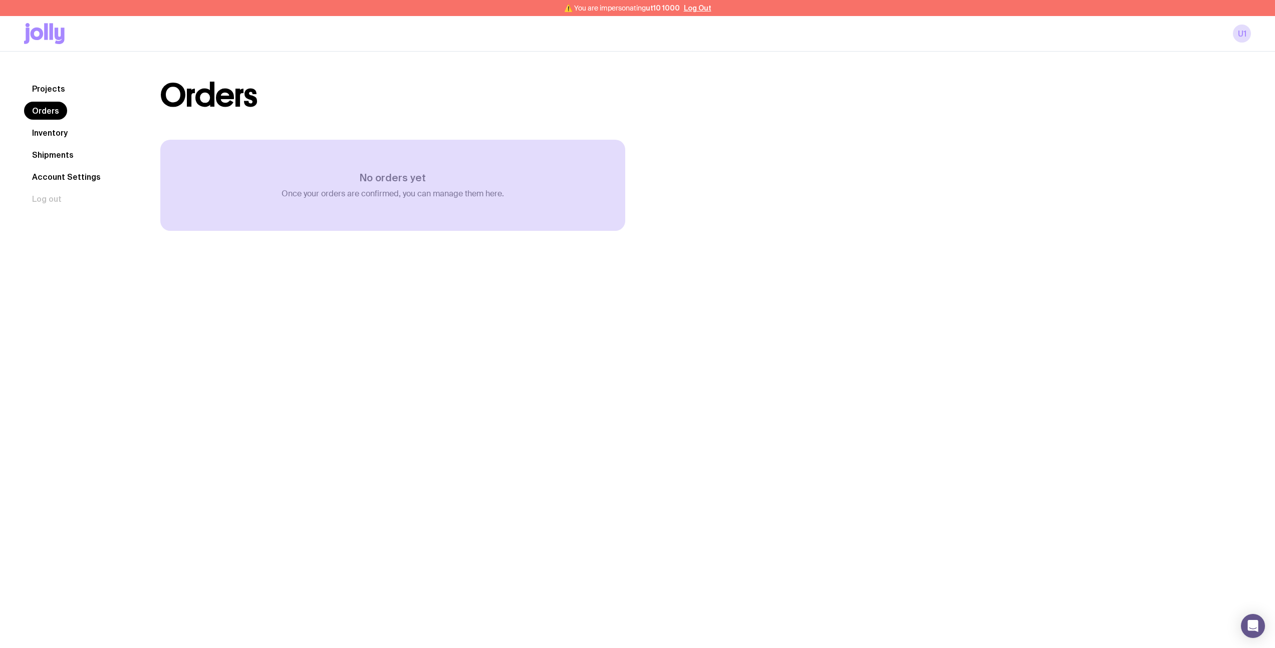
click at [57, 88] on link "Projects" at bounding box center [48, 89] width 49 height 18
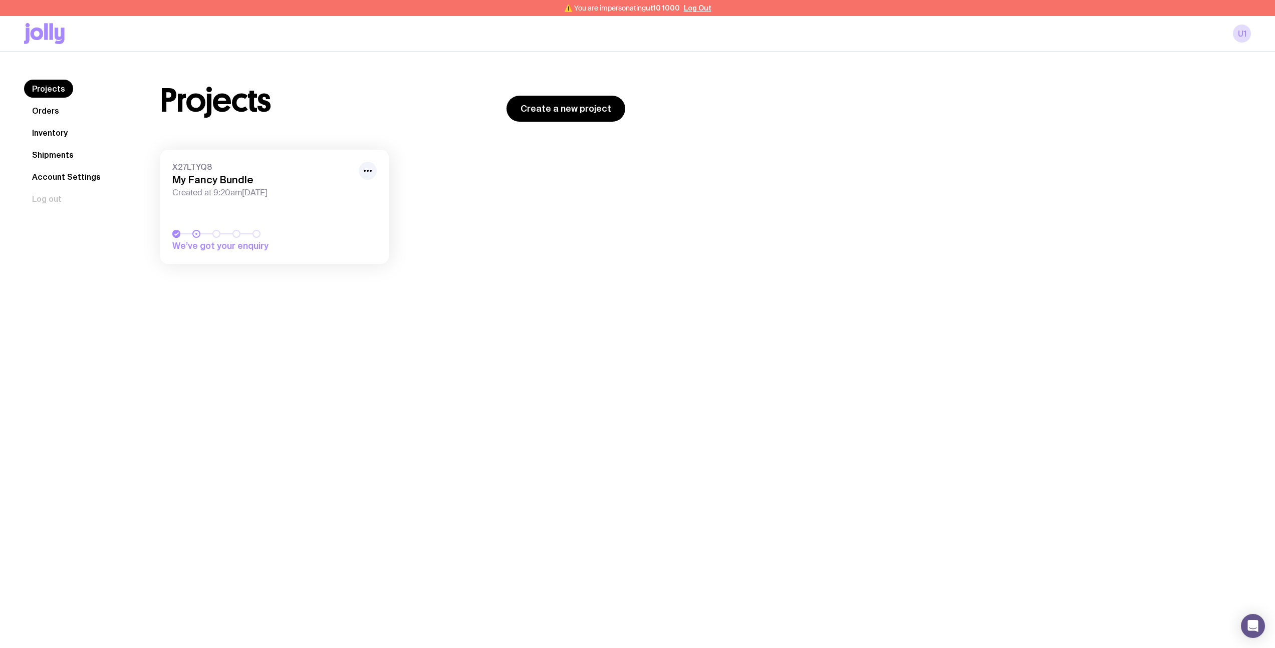
click at [66, 111] on nav "Projects Orders Inventory Shipments Account Settings Log out" at bounding box center [80, 144] width 112 height 128
click at [42, 22] on div "u1" at bounding box center [637, 33] width 1227 height 35
click at [45, 35] on icon at bounding box center [46, 31] width 4 height 17
